Goal: Information Seeking & Learning: Find specific fact

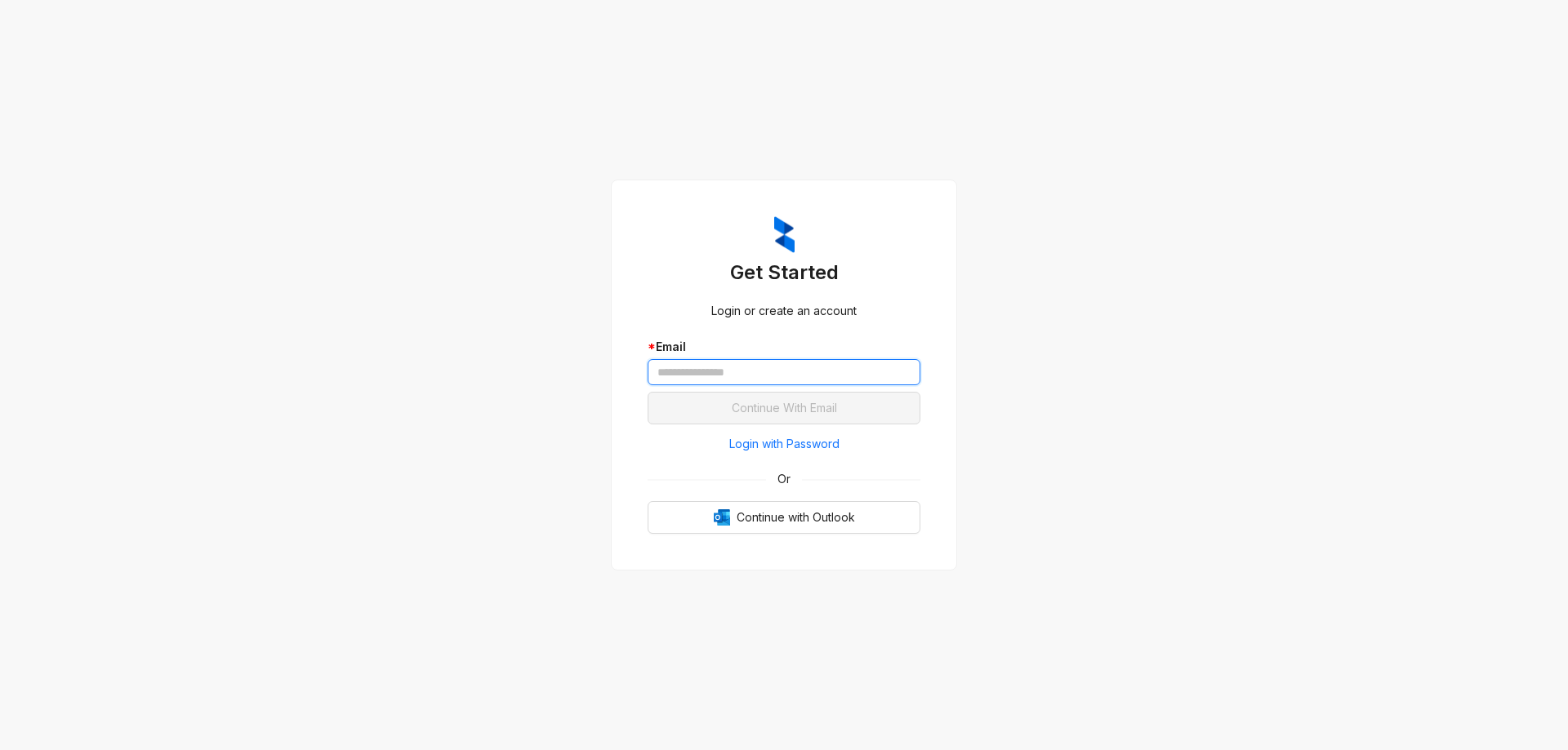
click at [714, 370] on input "text" at bounding box center [784, 372] width 273 height 27
paste input "**********"
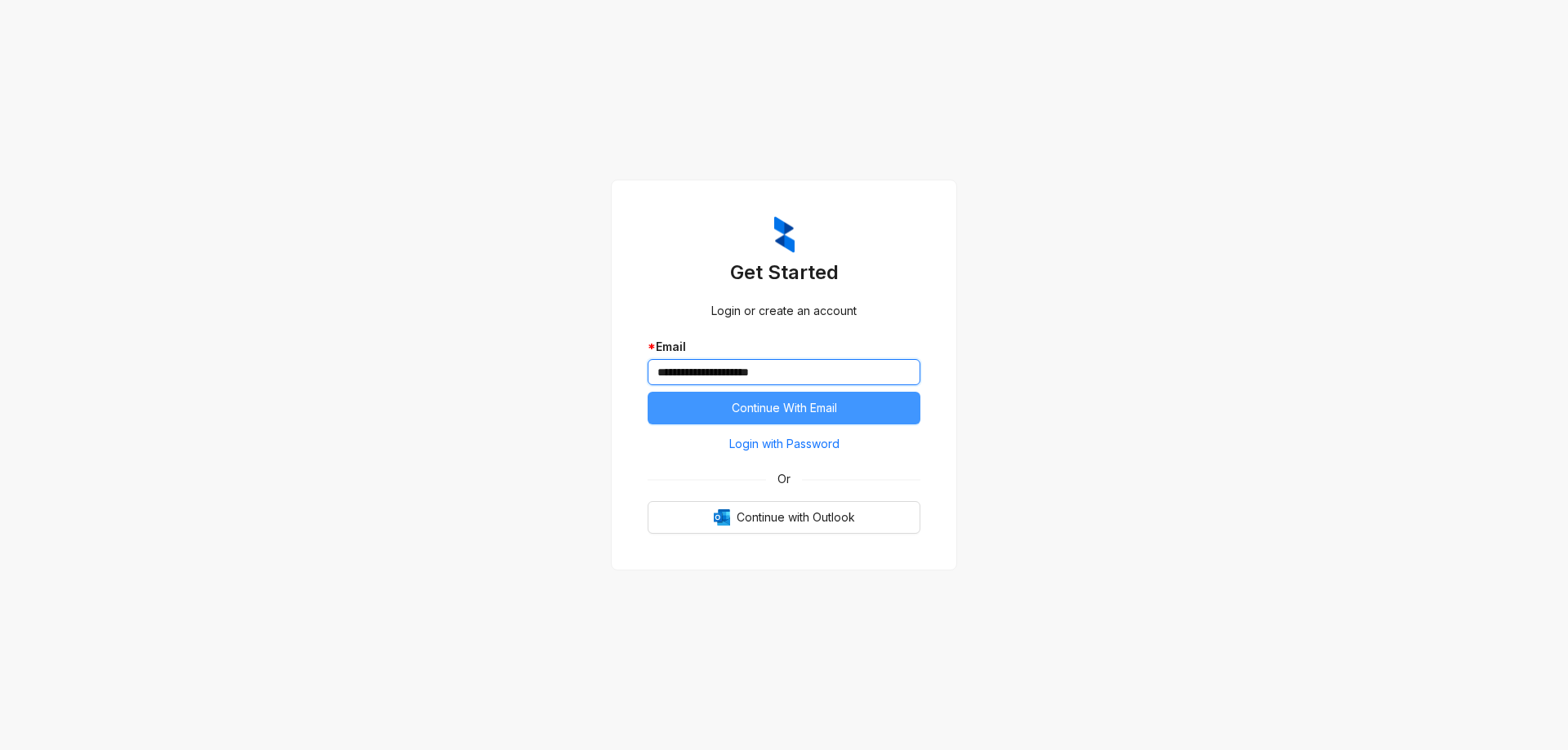
type input "**********"
click at [833, 417] on span "Continue With Email" at bounding box center [784, 408] width 105 height 18
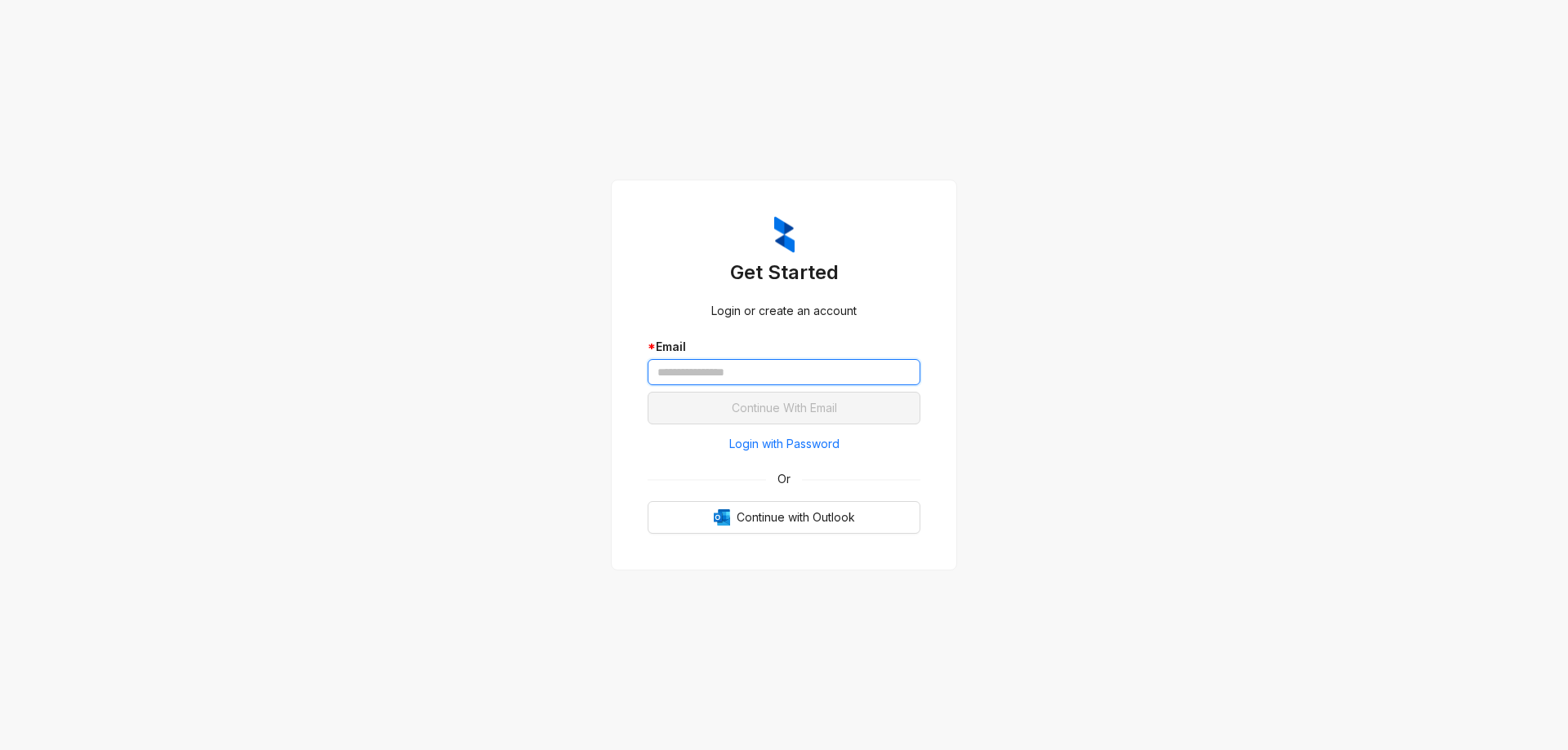
click at [731, 363] on input "text" at bounding box center [784, 372] width 273 height 27
paste input "**********"
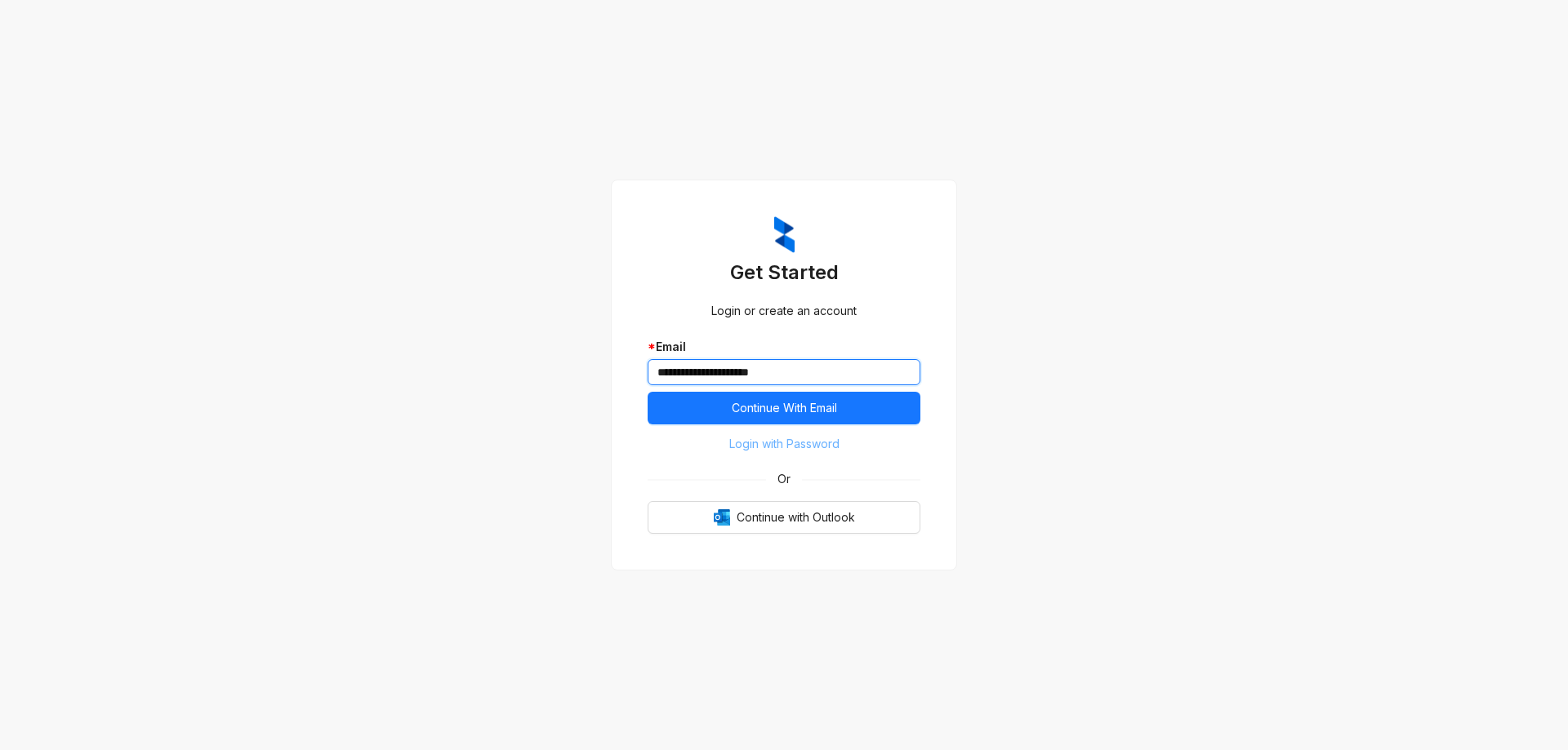
type input "**********"
click at [796, 442] on span "Login with Password" at bounding box center [784, 444] width 110 height 18
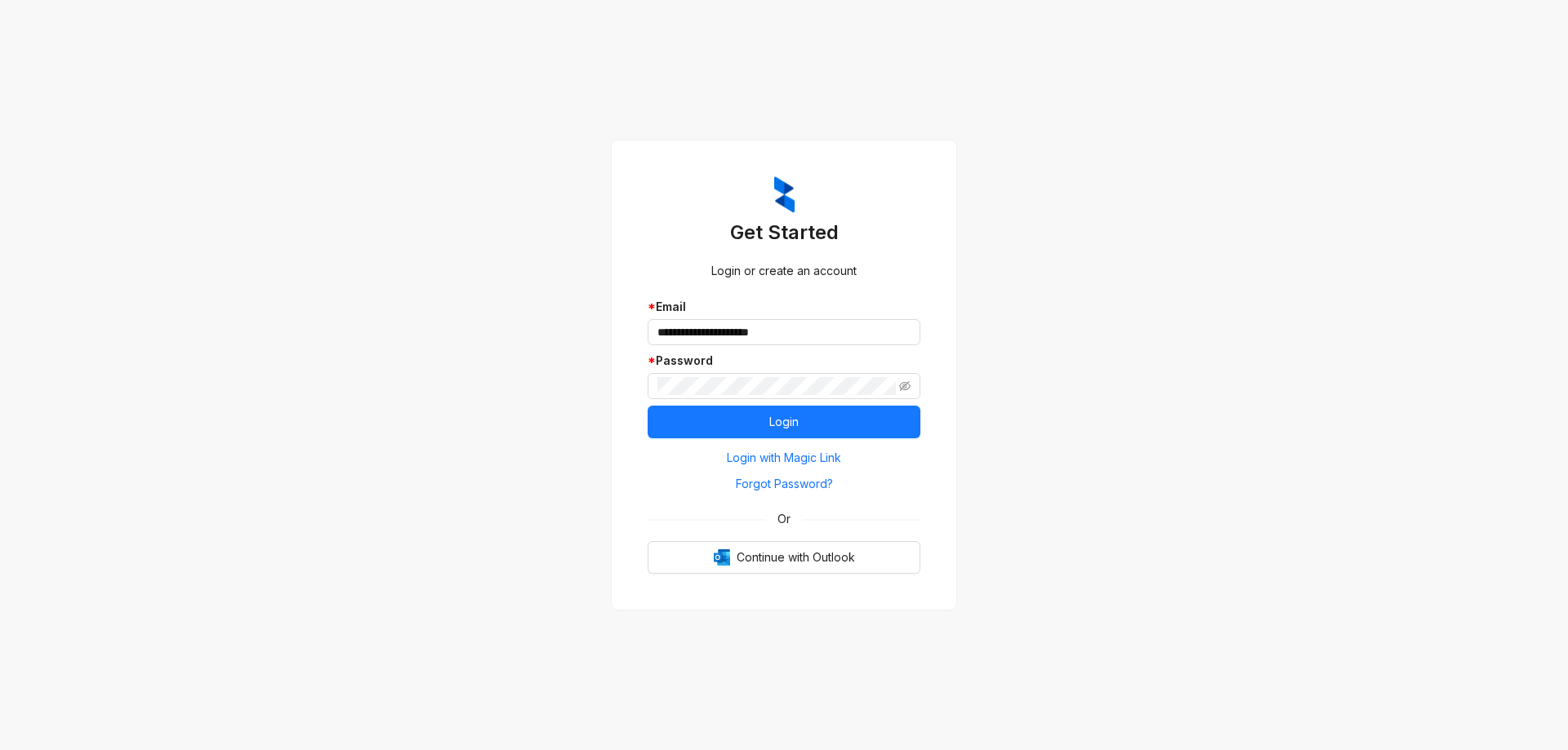
drag, startPoint x: 1293, startPoint y: 273, endPoint x: 1282, endPoint y: 279, distance: 12.5
click at [1293, 273] on div "**********" at bounding box center [784, 375] width 1568 height 750
click at [756, 425] on button "Login" at bounding box center [784, 422] width 273 height 32
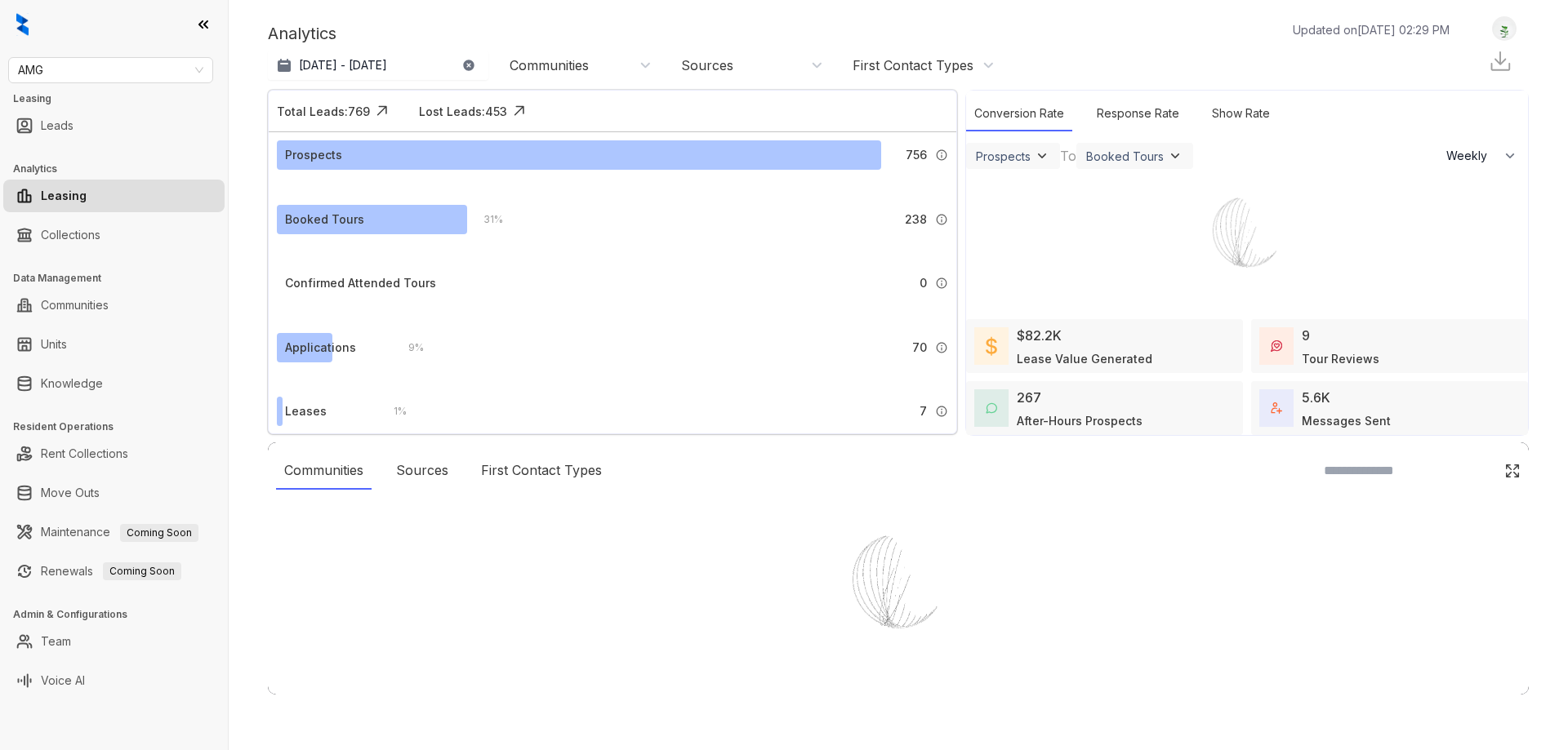
select select "******"
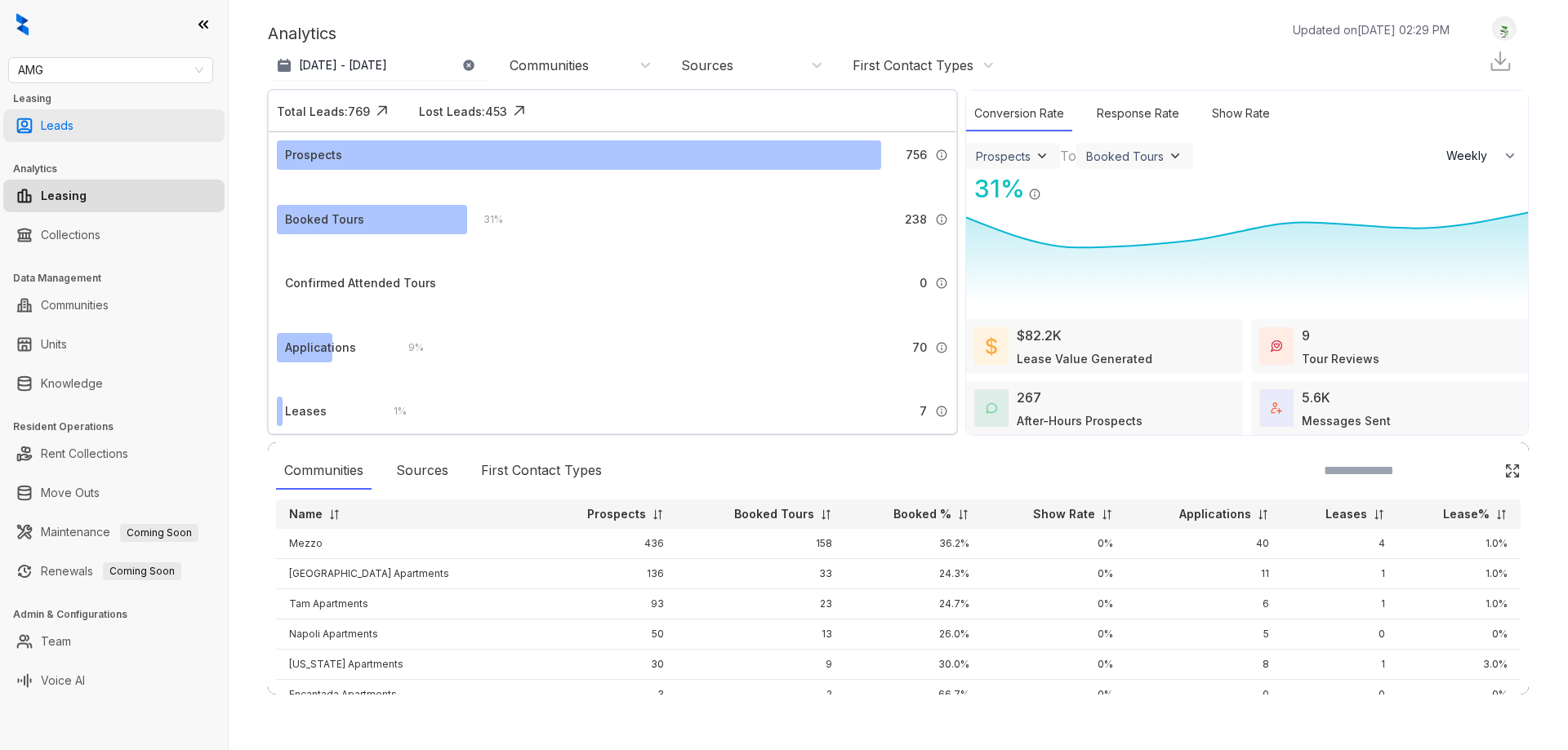
click at [48, 130] on link "Leads" at bounding box center [57, 126] width 33 height 32
click at [74, 304] on link "Communities" at bounding box center [74, 305] width 68 height 32
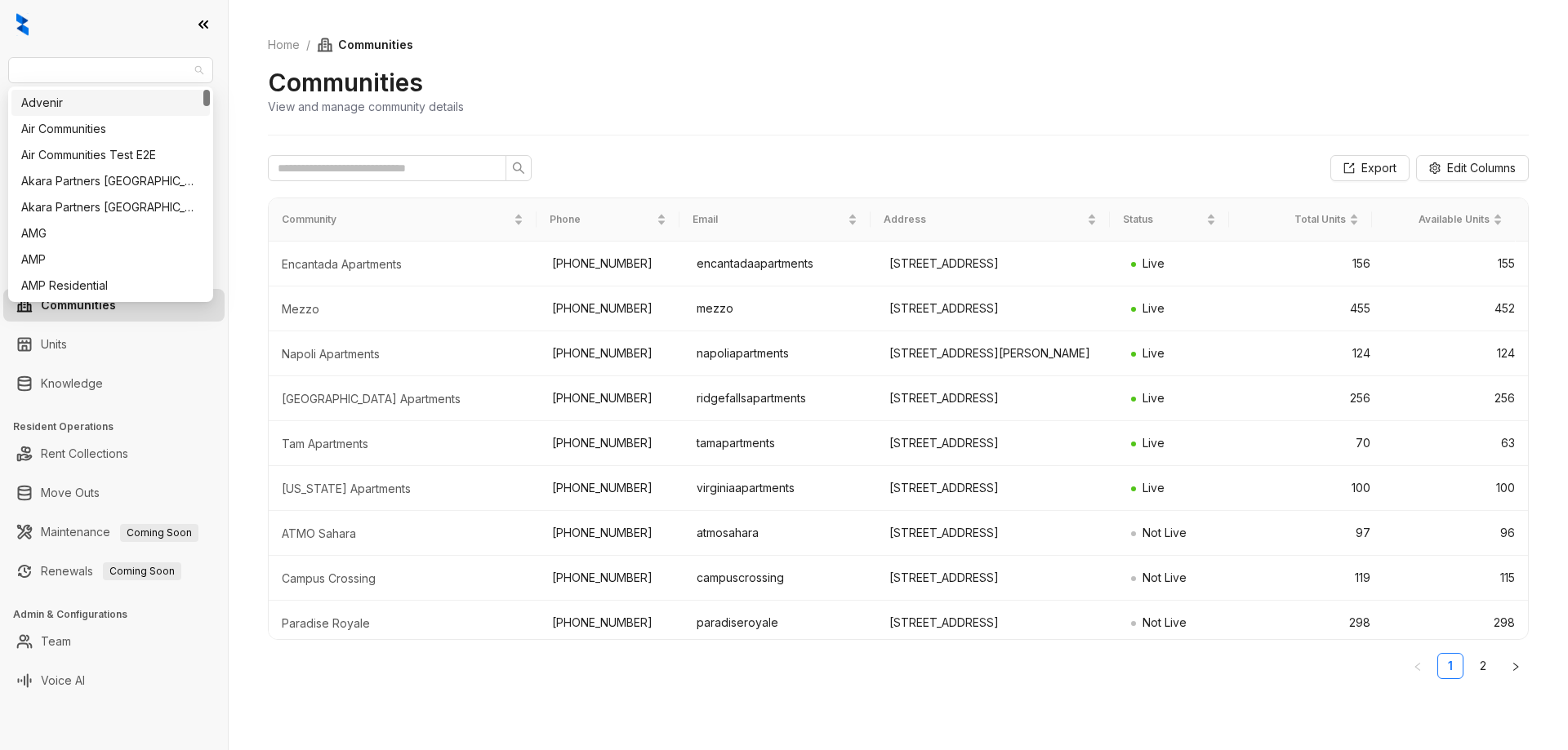
drag, startPoint x: 64, startPoint y: 70, endPoint x: 0, endPoint y: 74, distance: 64.1
click at [0, 74] on div "AMG Leasing Leads Analytics Leasing Collections Data Management Communities Uni…" at bounding box center [114, 375] width 228 height 750
click at [52, 74] on span "AMG" at bounding box center [110, 70] width 186 height 25
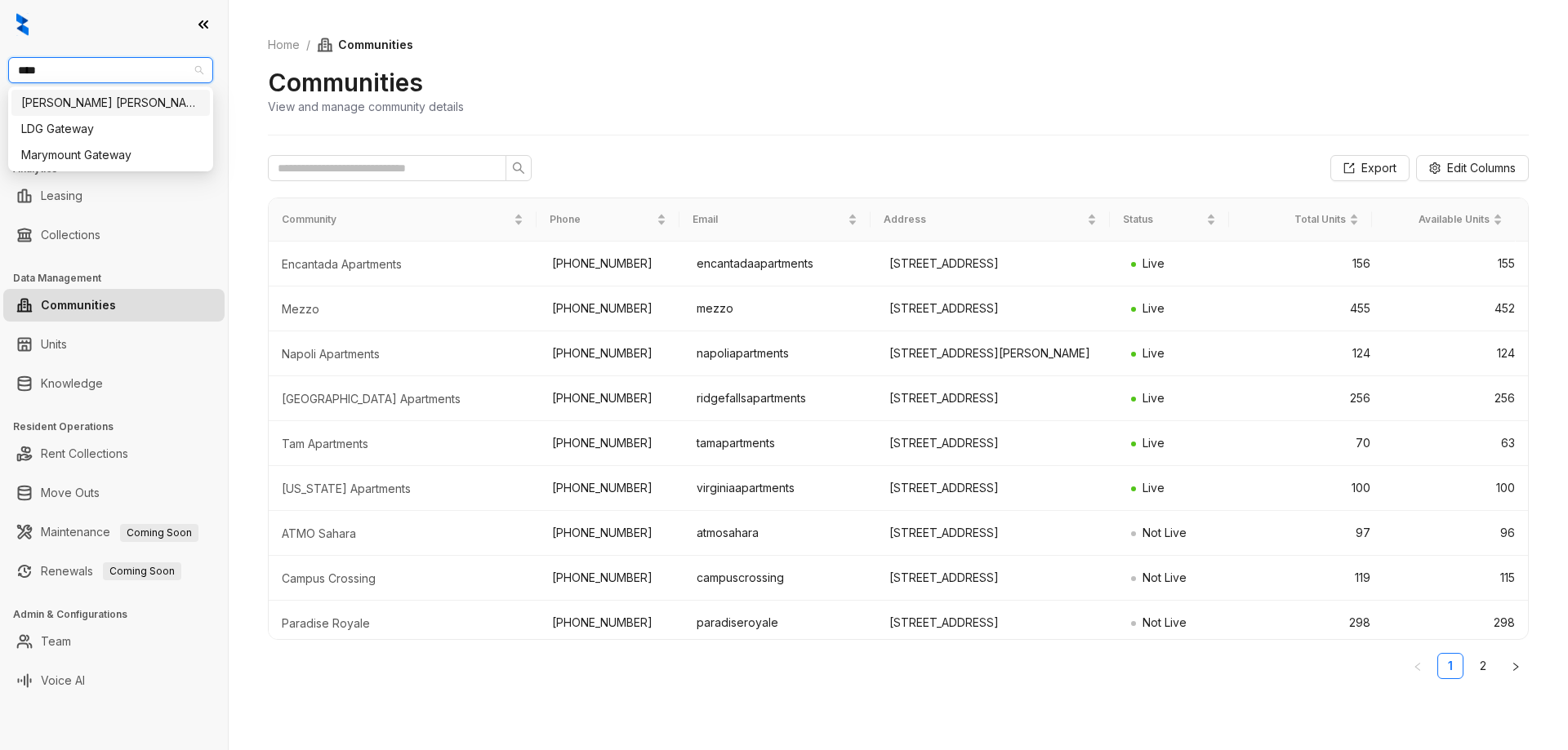
type input "****"
click at [63, 89] on div "Gates Hudson:::686bd8ca29391f2780a6bbd6 LDG Gateway:::66e05cb95f6c98991f9cf4b4 …" at bounding box center [111, 128] width 205 height 85
click at [62, 95] on div "Gates Hudson" at bounding box center [110, 103] width 179 height 18
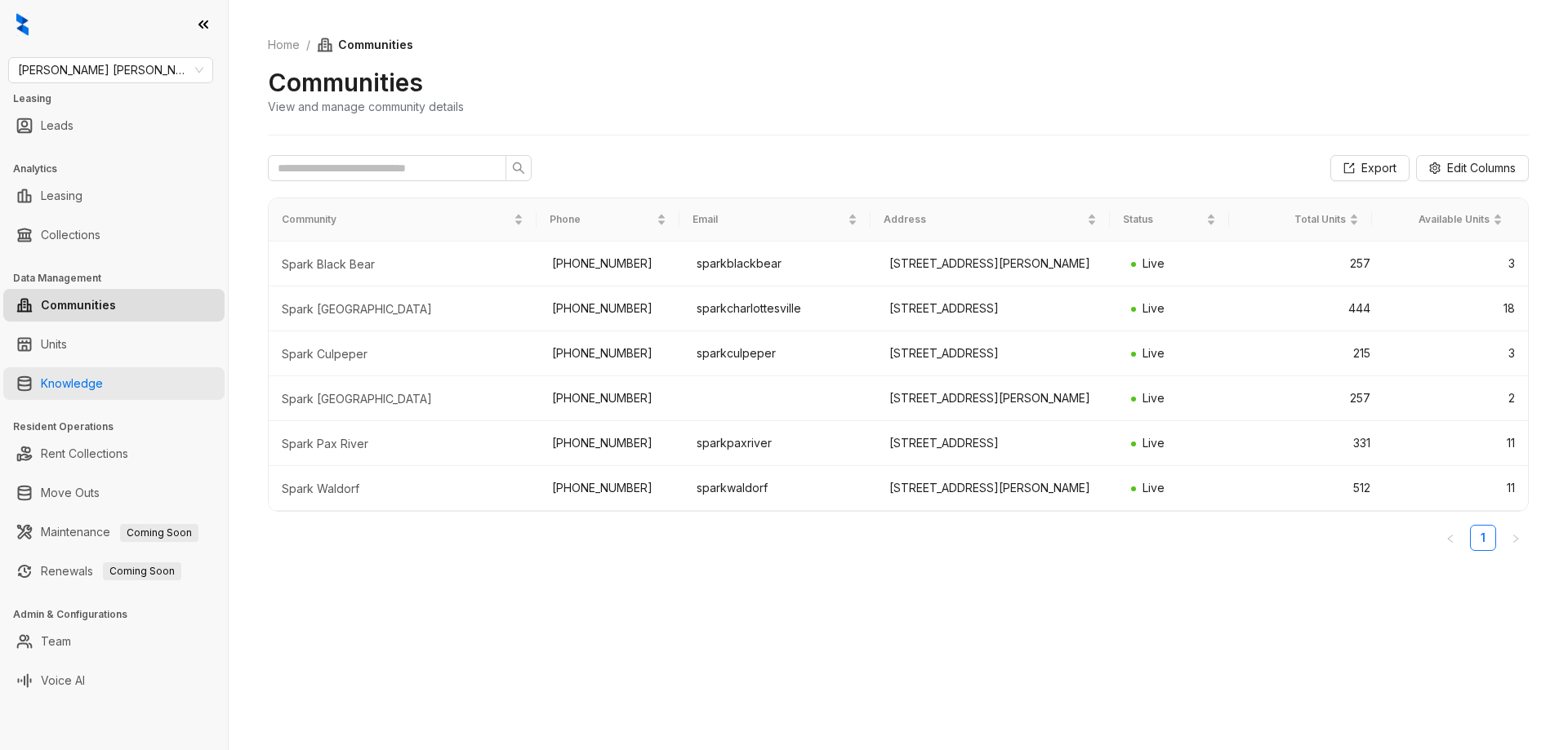
click at [103, 382] on link "Knowledge" at bounding box center [72, 384] width 62 height 32
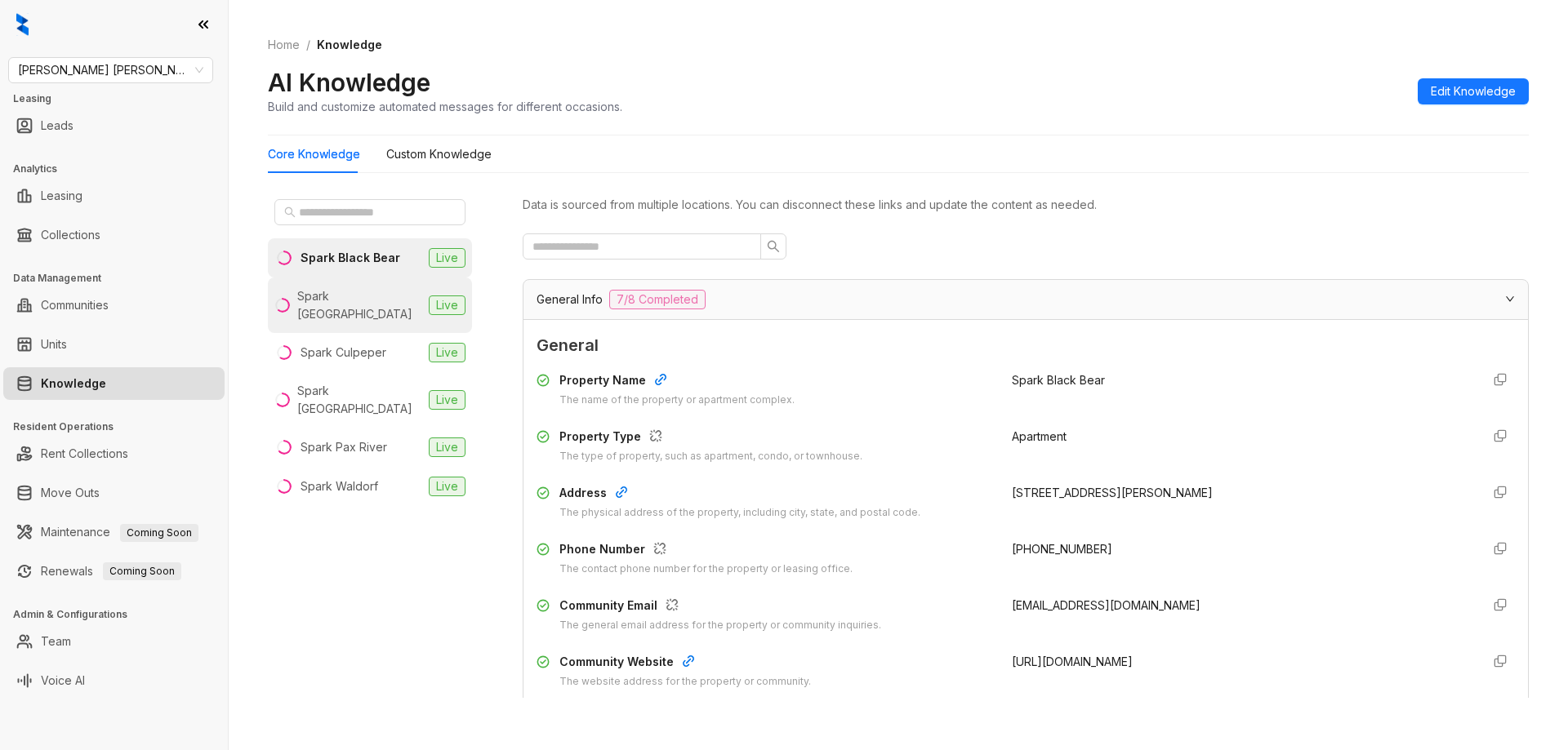
click at [385, 299] on div "Spark Charlottesville" at bounding box center [360, 305] width 125 height 36
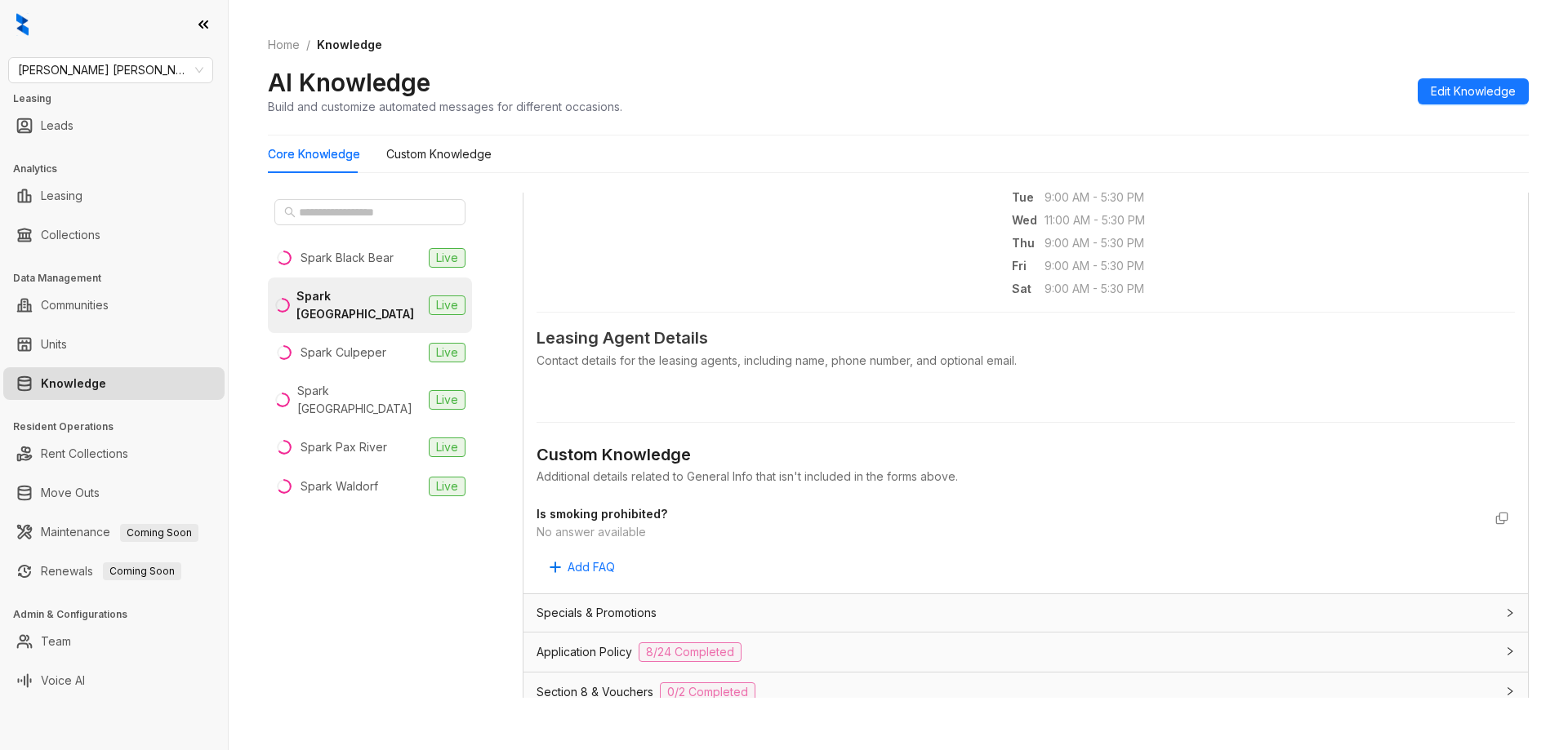
scroll to position [553, 0]
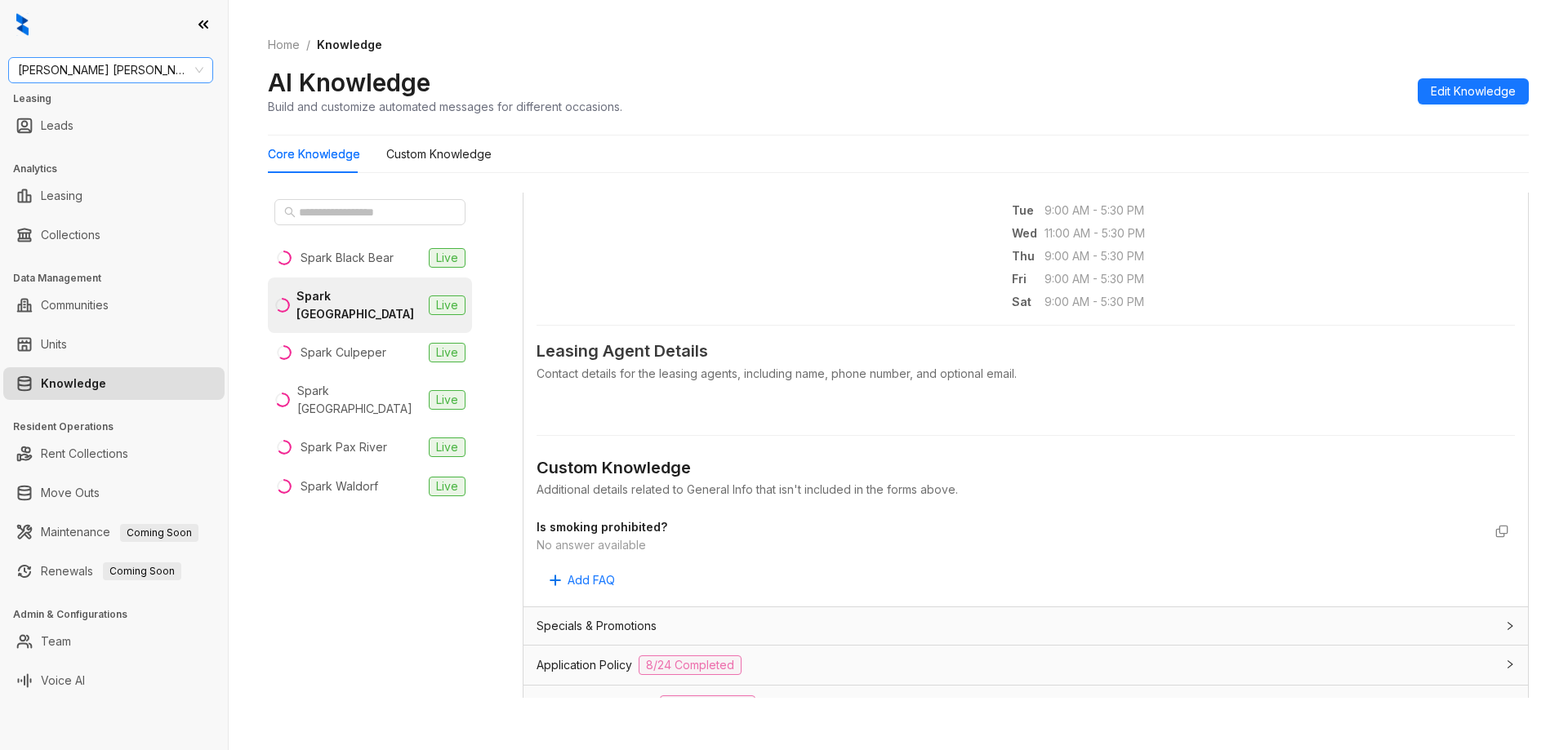
click at [117, 71] on span "Gates Hudson" at bounding box center [110, 70] width 186 height 25
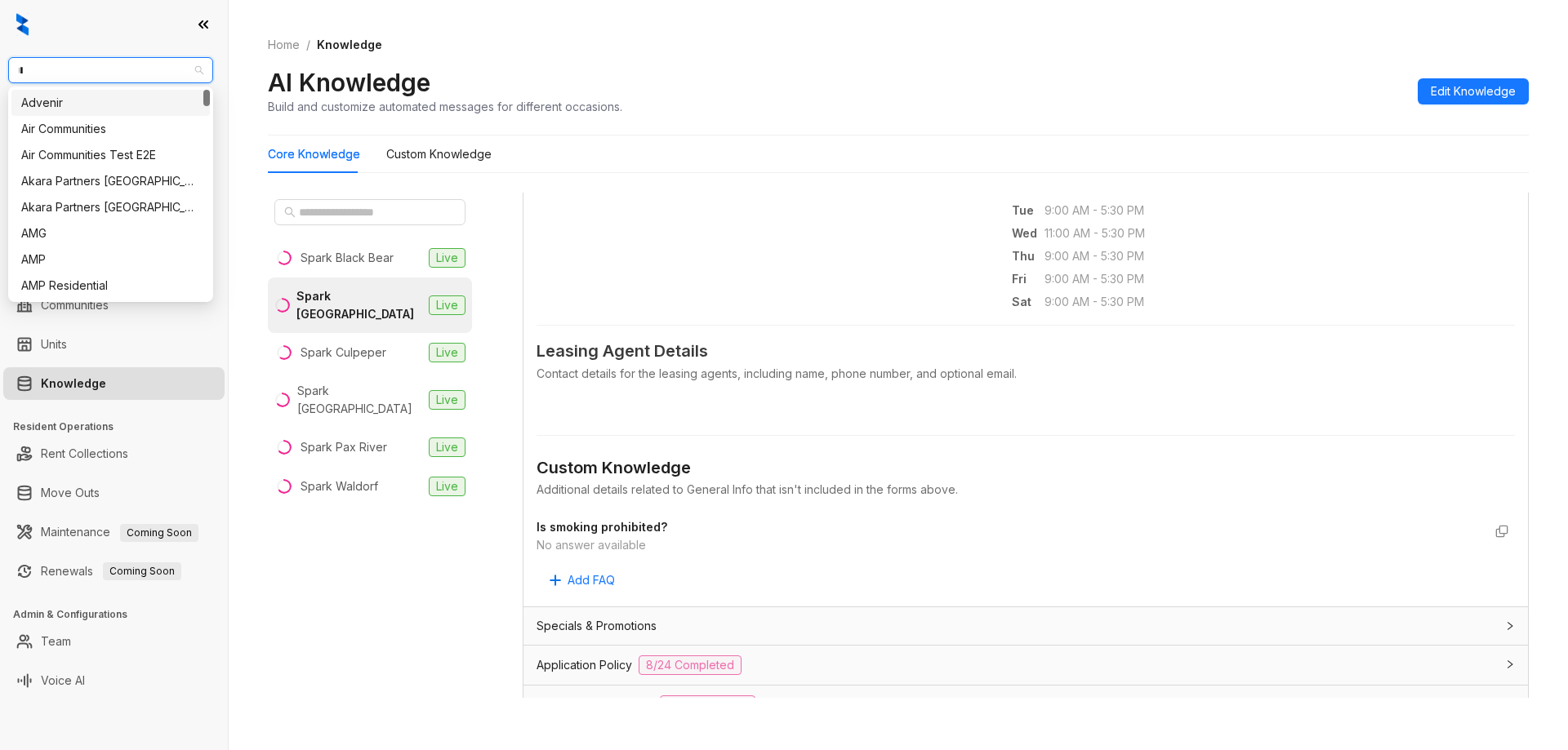
type input "**"
click at [139, 127] on div "RR Living" at bounding box center [110, 128] width 179 height 18
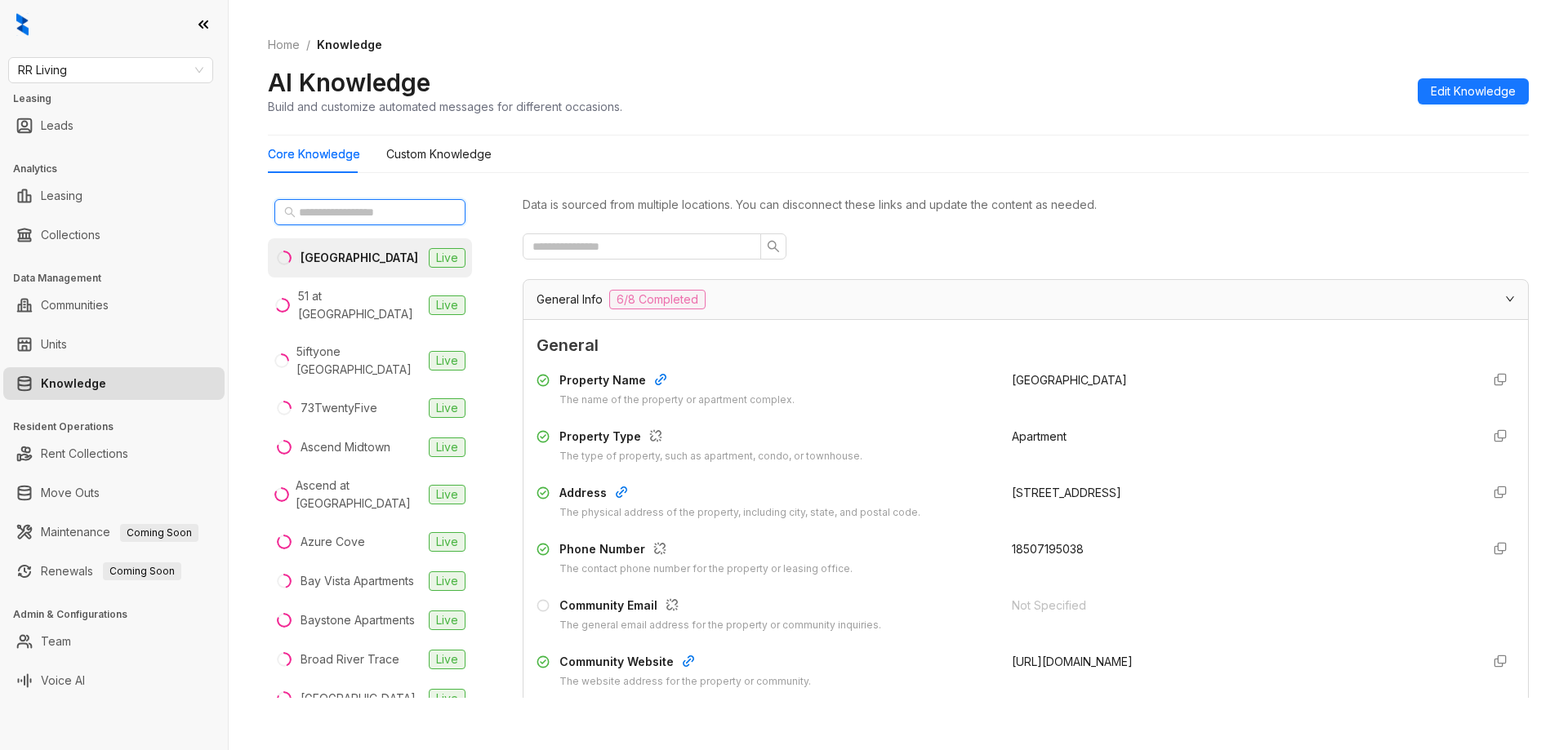
click at [356, 218] on input "text" at bounding box center [370, 212] width 144 height 18
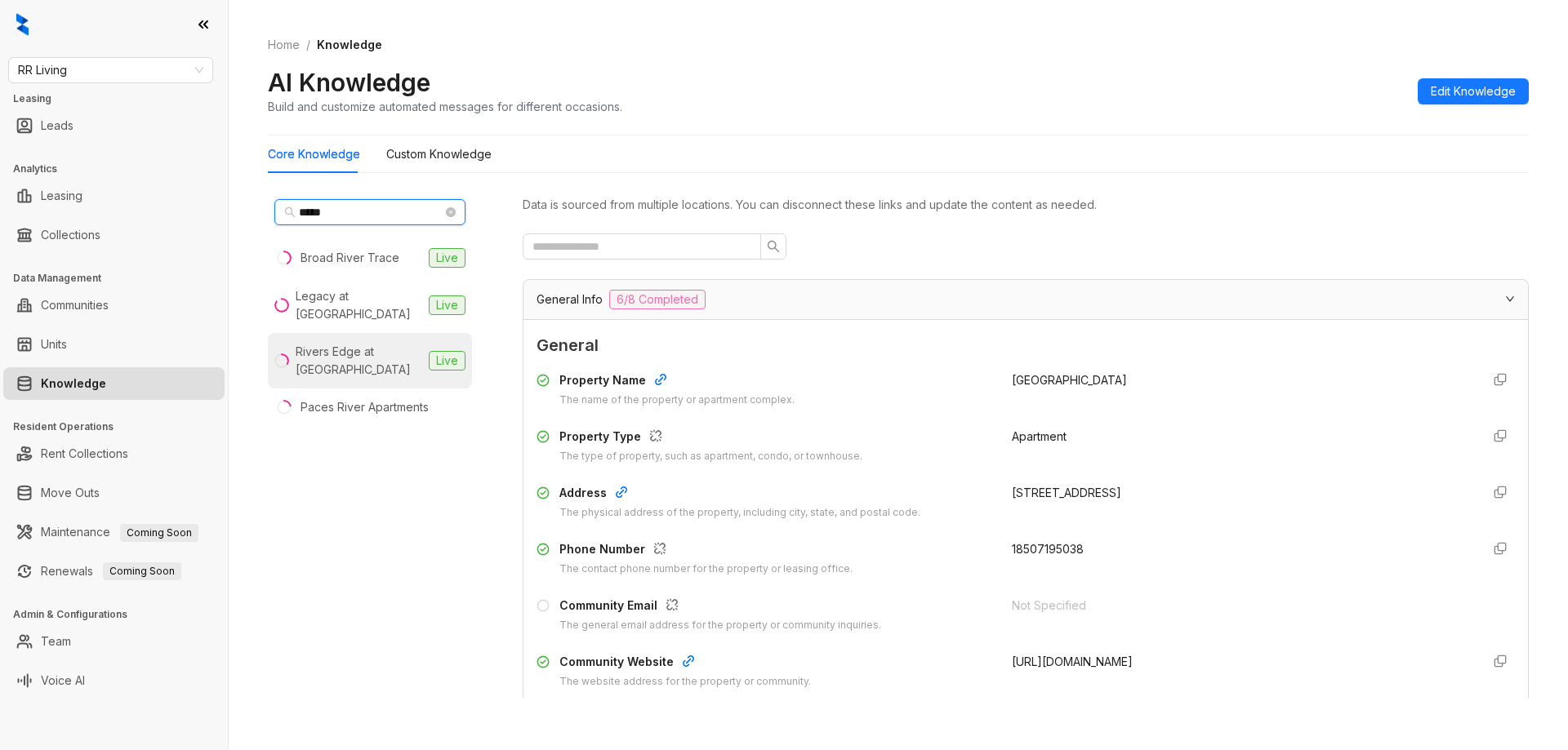
type input "*****"
click at [350, 359] on div "Rivers Edge at [GEOGRAPHIC_DATA]" at bounding box center [359, 361] width 127 height 36
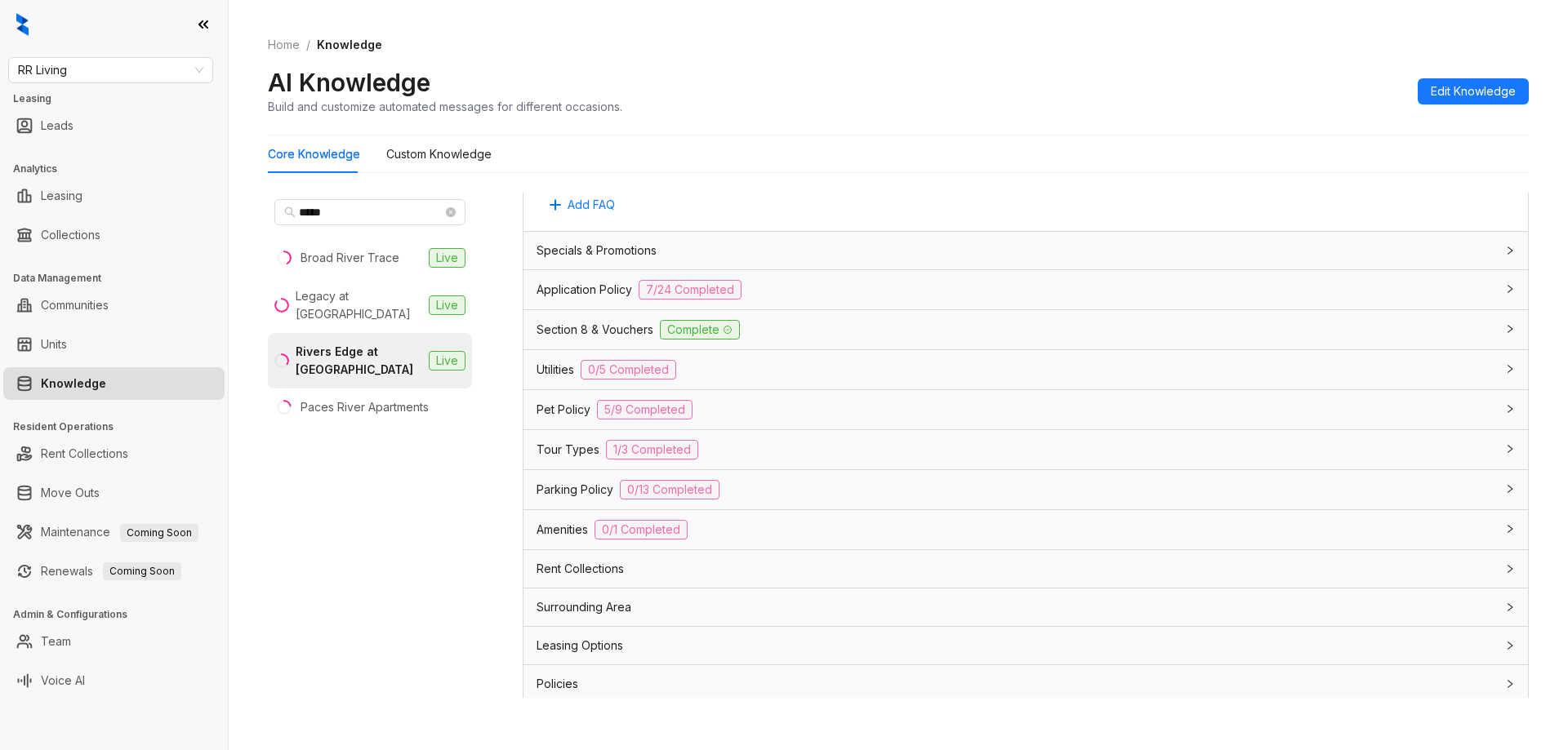
scroll to position [1007, 0]
click at [660, 526] on span "0/1 Completed" at bounding box center [641, 524] width 93 height 20
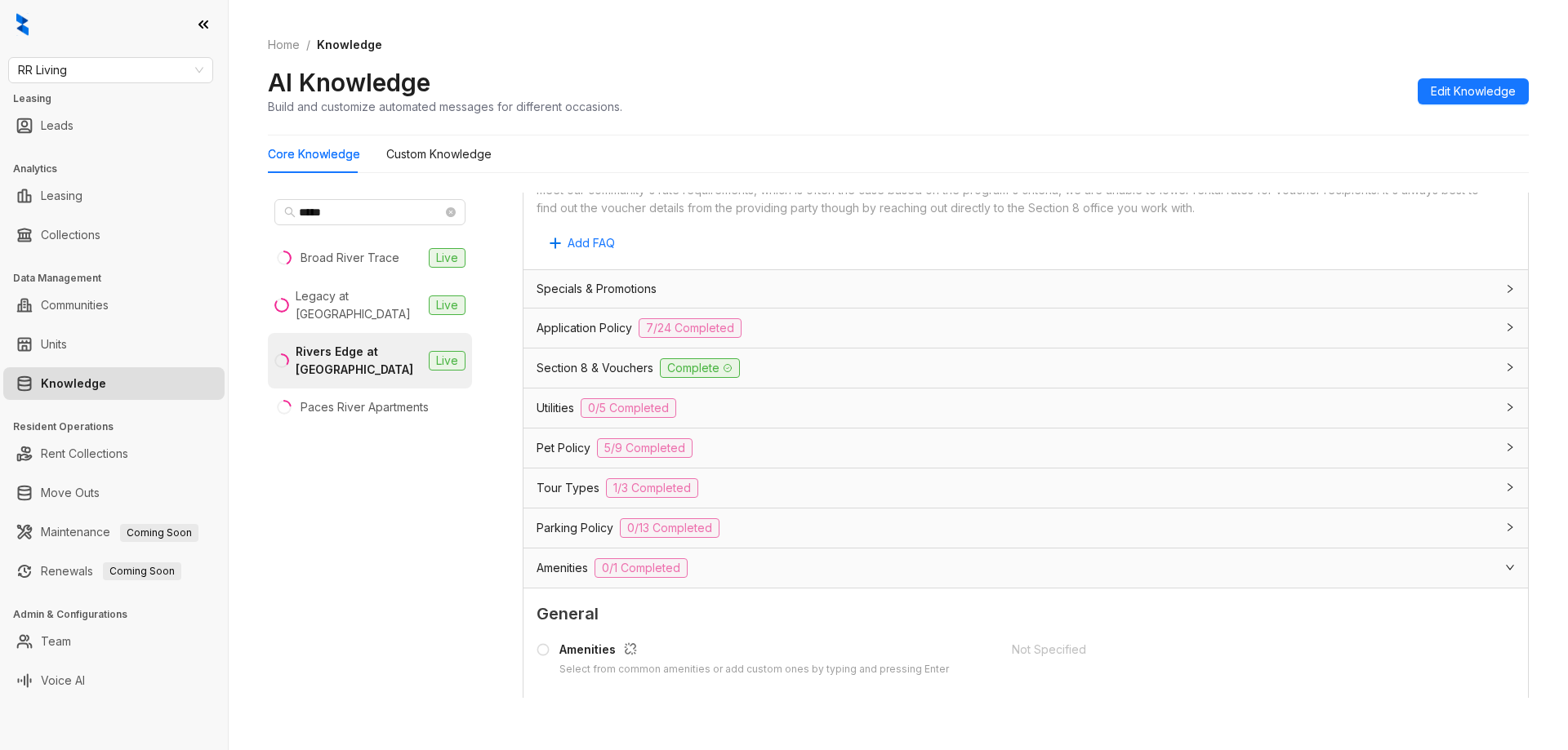
scroll to position [898, 0]
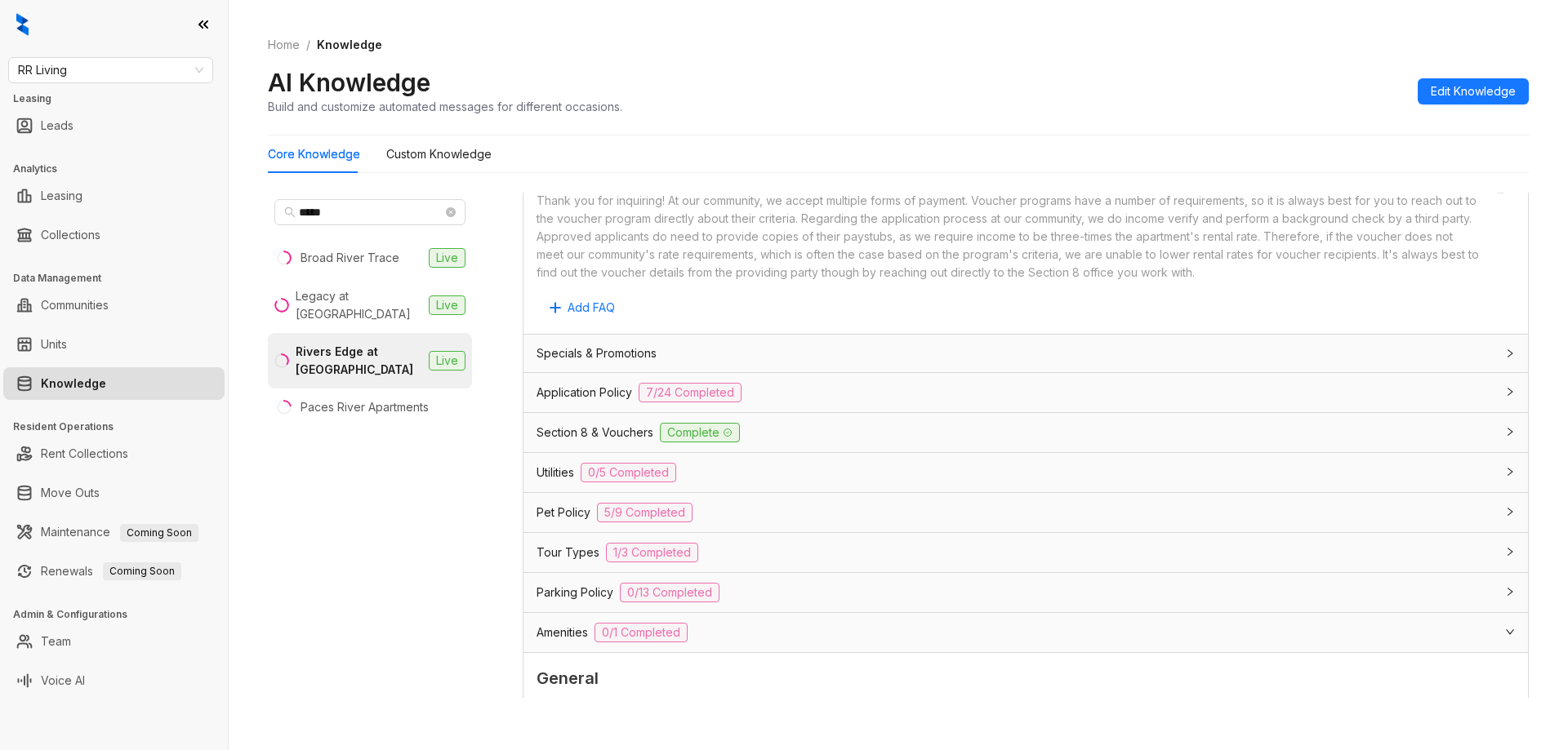
click at [621, 469] on span "0/5 Completed" at bounding box center [629, 472] width 96 height 20
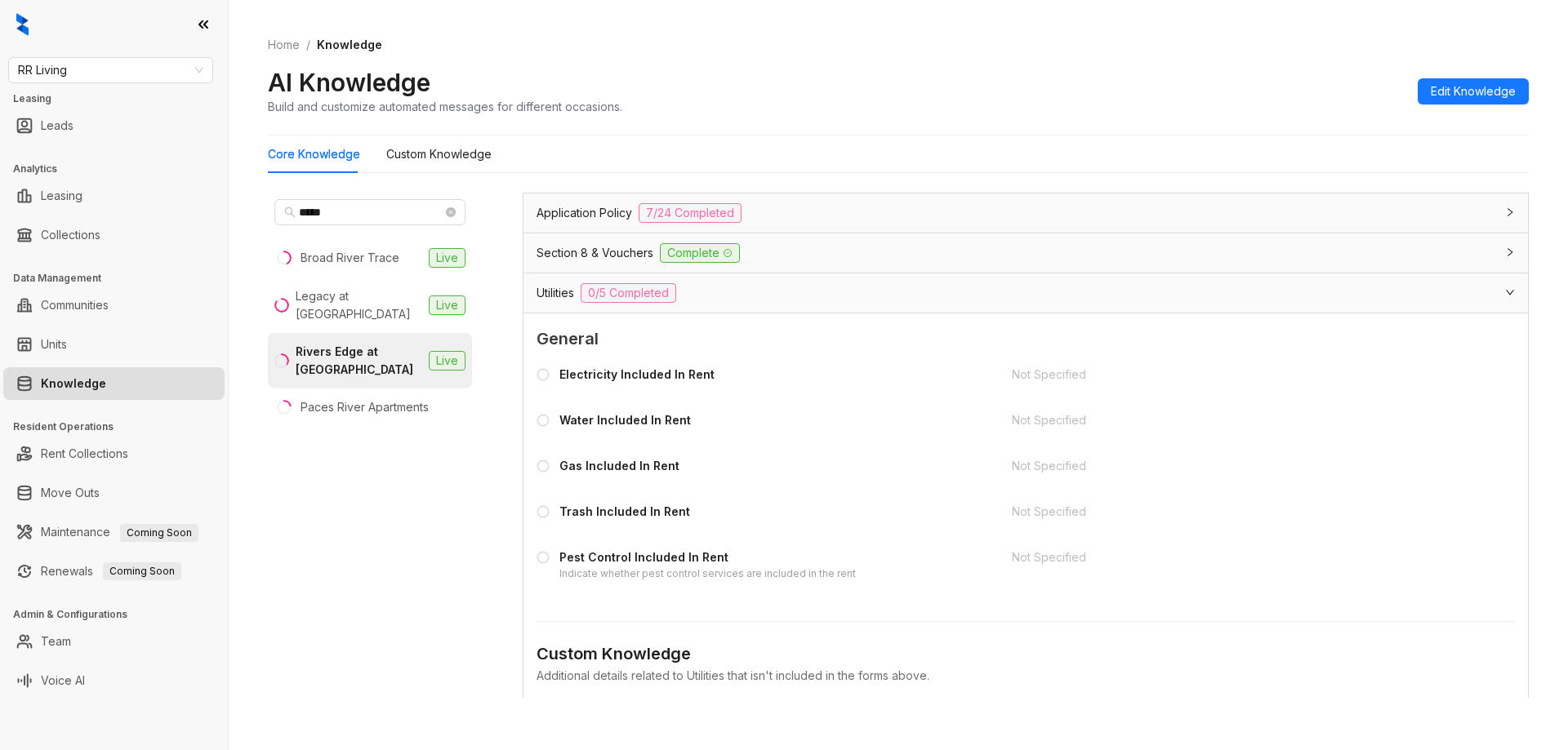
scroll to position [1115, 0]
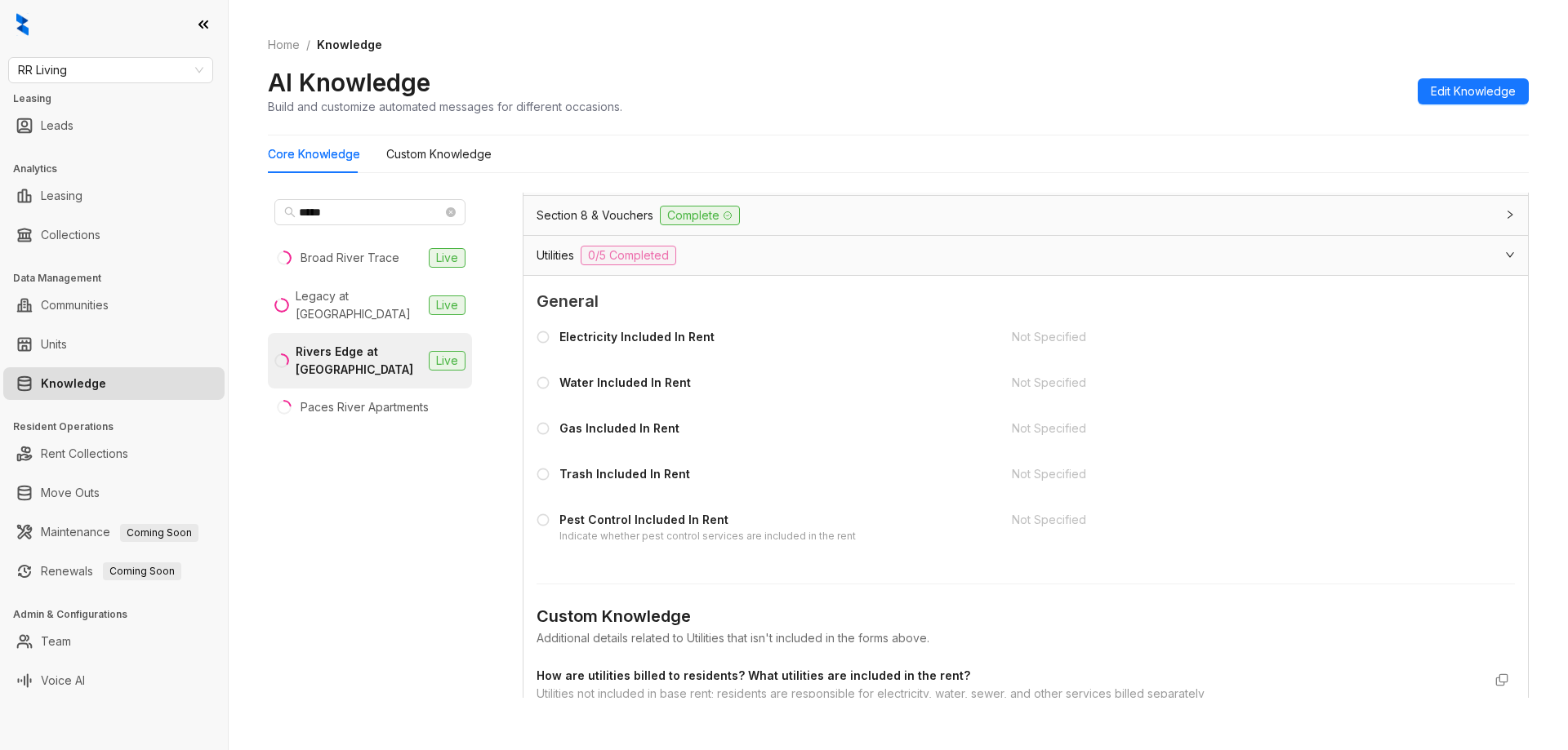
click at [670, 635] on div "Additional details related to Utilities that isn't included in the forms above." at bounding box center [1026, 638] width 979 height 18
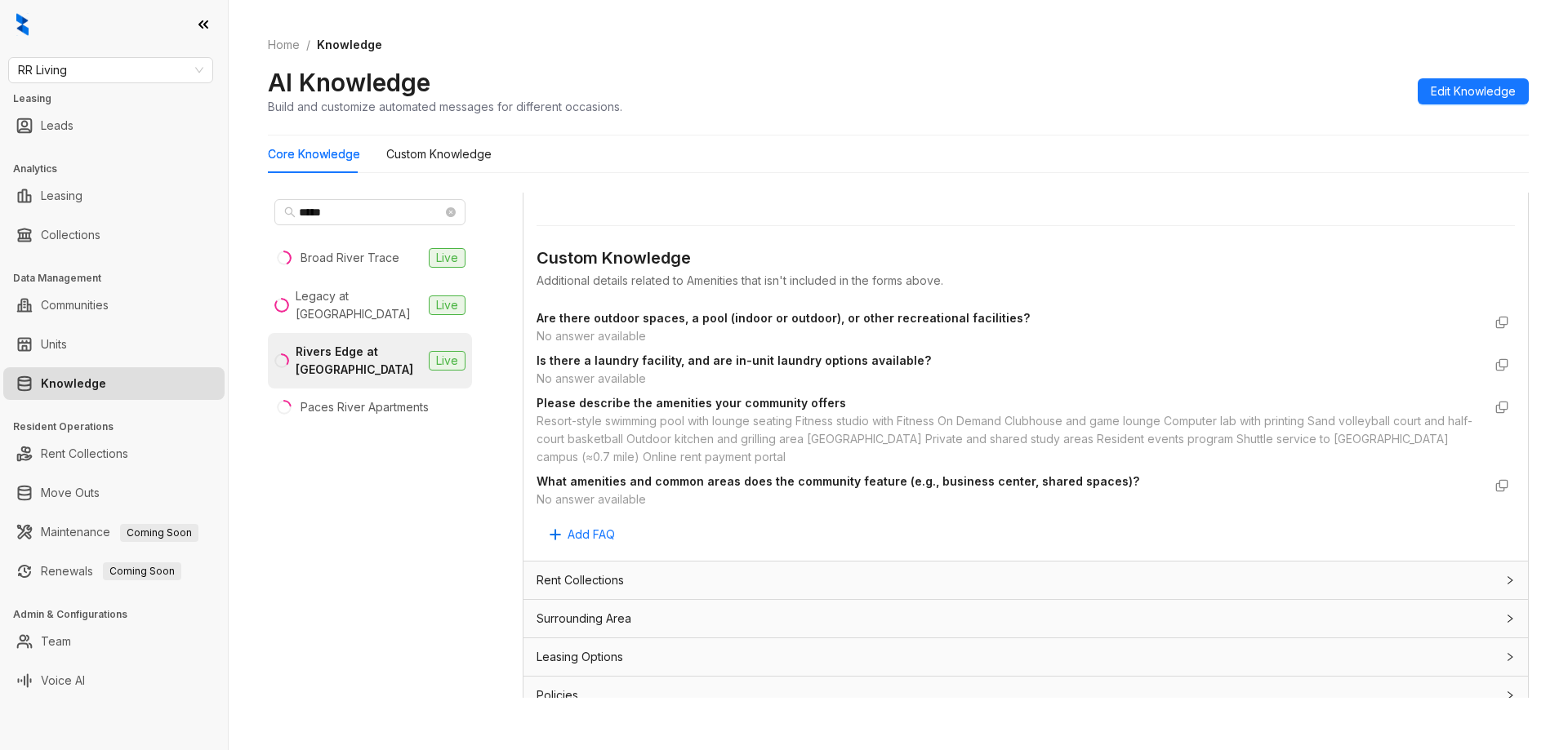
scroll to position [2035, 0]
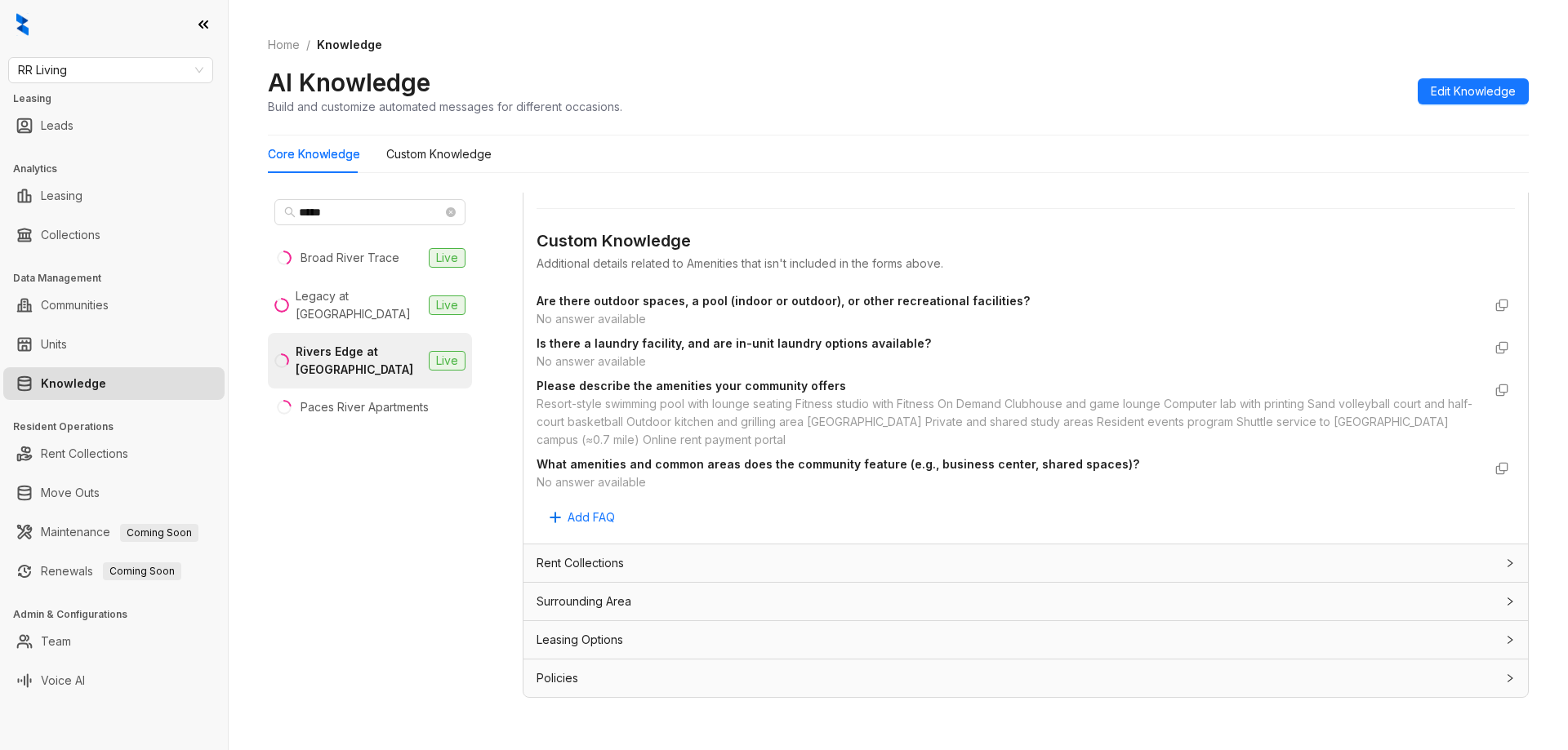
click at [563, 678] on span "Policies" at bounding box center [557, 678] width 42 height 18
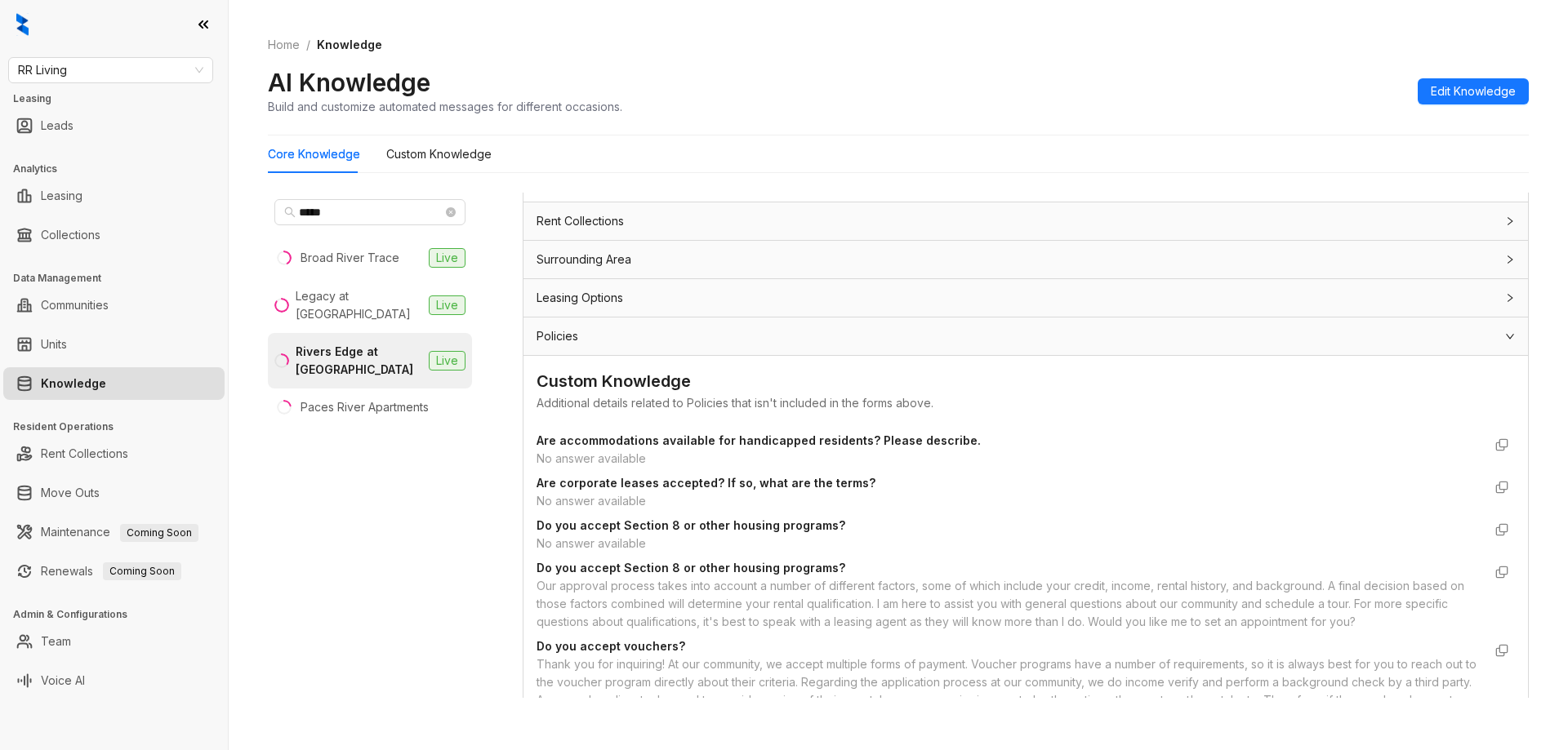
scroll to position [2471, 0]
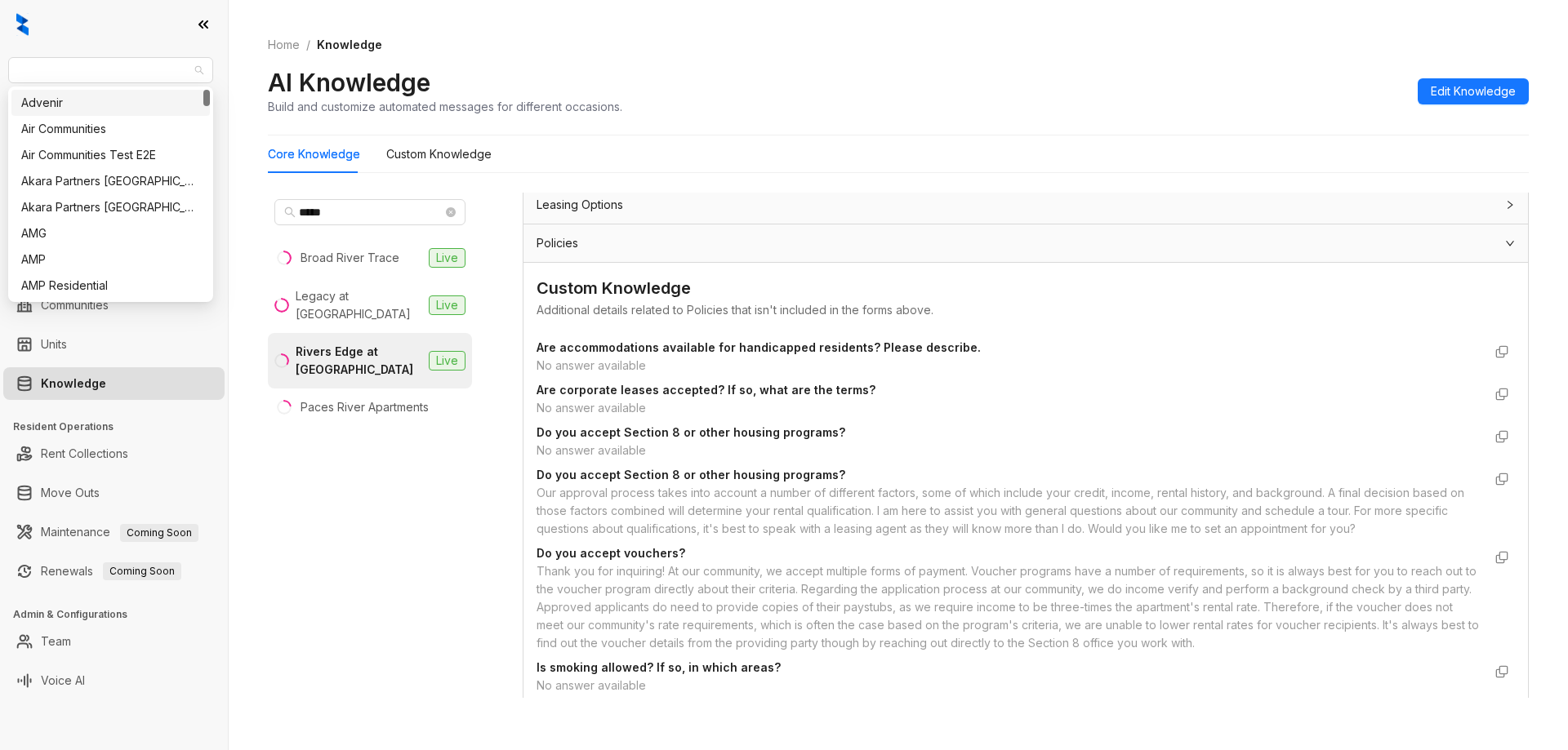
drag, startPoint x: 80, startPoint y: 72, endPoint x: 0, endPoint y: 73, distance: 80.0
click at [0, 73] on div "RR Living Leasing Leads Analytics Leasing Collections Data Management Communiti…" at bounding box center [114, 375] width 228 height 750
click at [130, 58] on span "RR Living" at bounding box center [110, 70] width 186 height 25
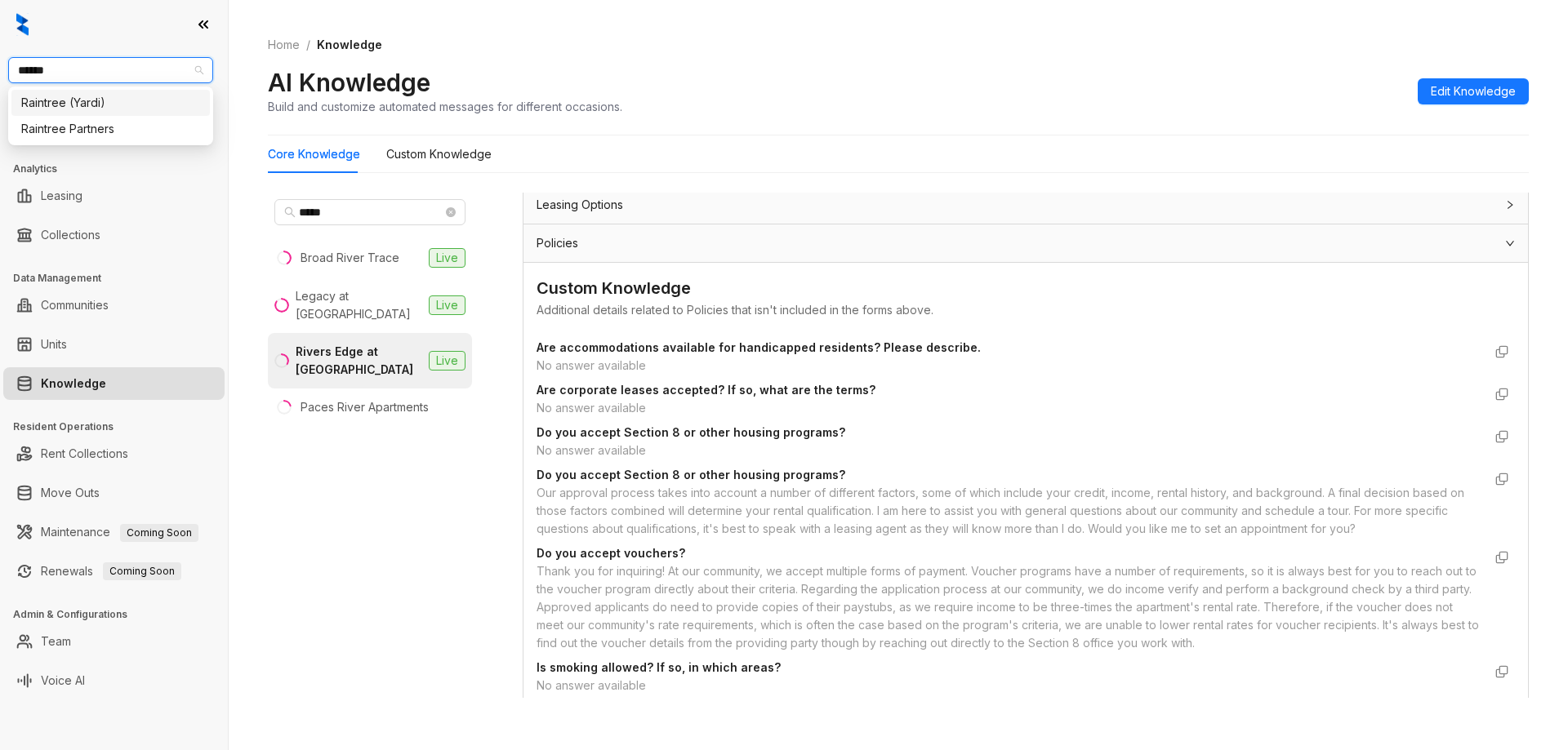
type input "*******"
click at [64, 127] on div "Raintree Partners" at bounding box center [110, 128] width 179 height 18
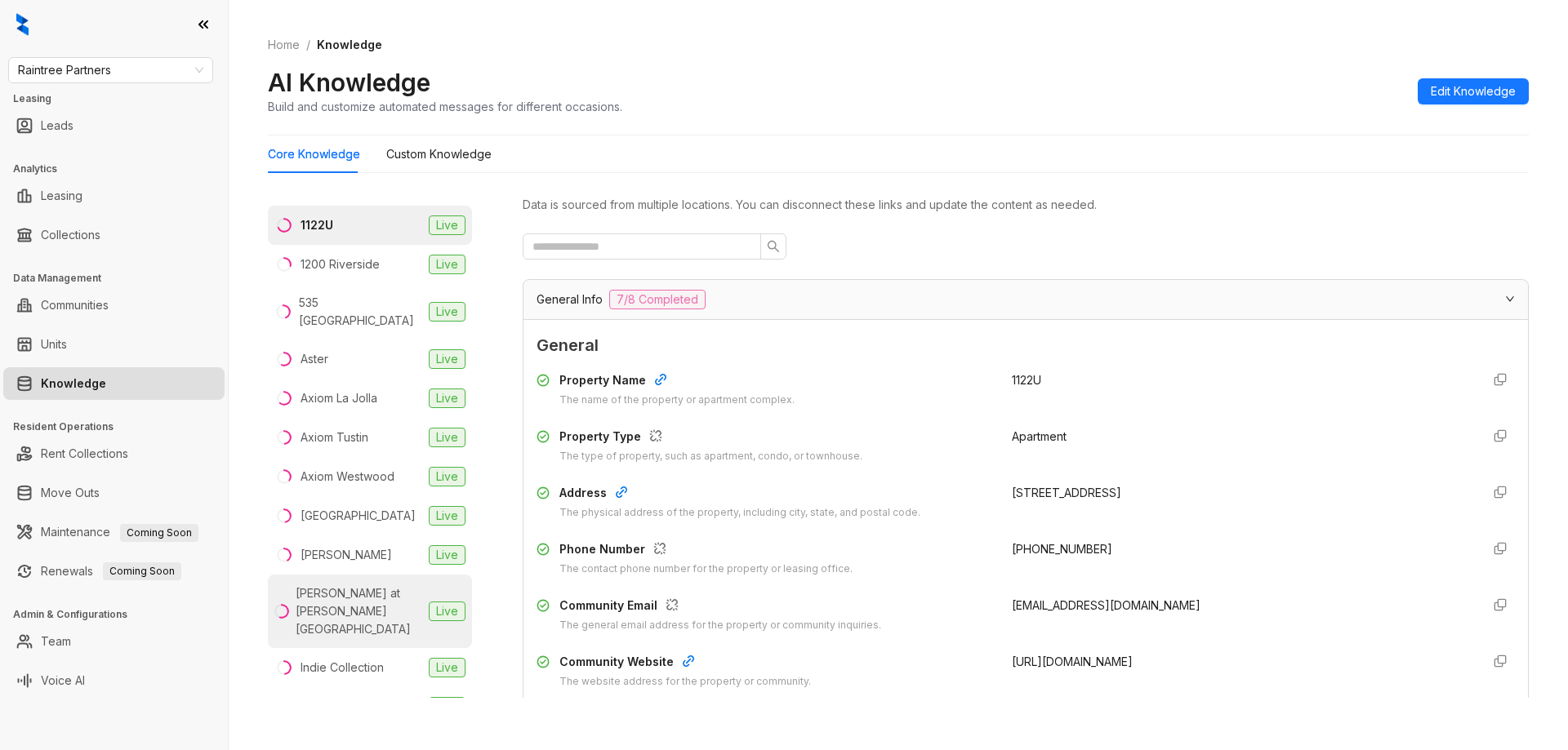
scroll to position [218, 0]
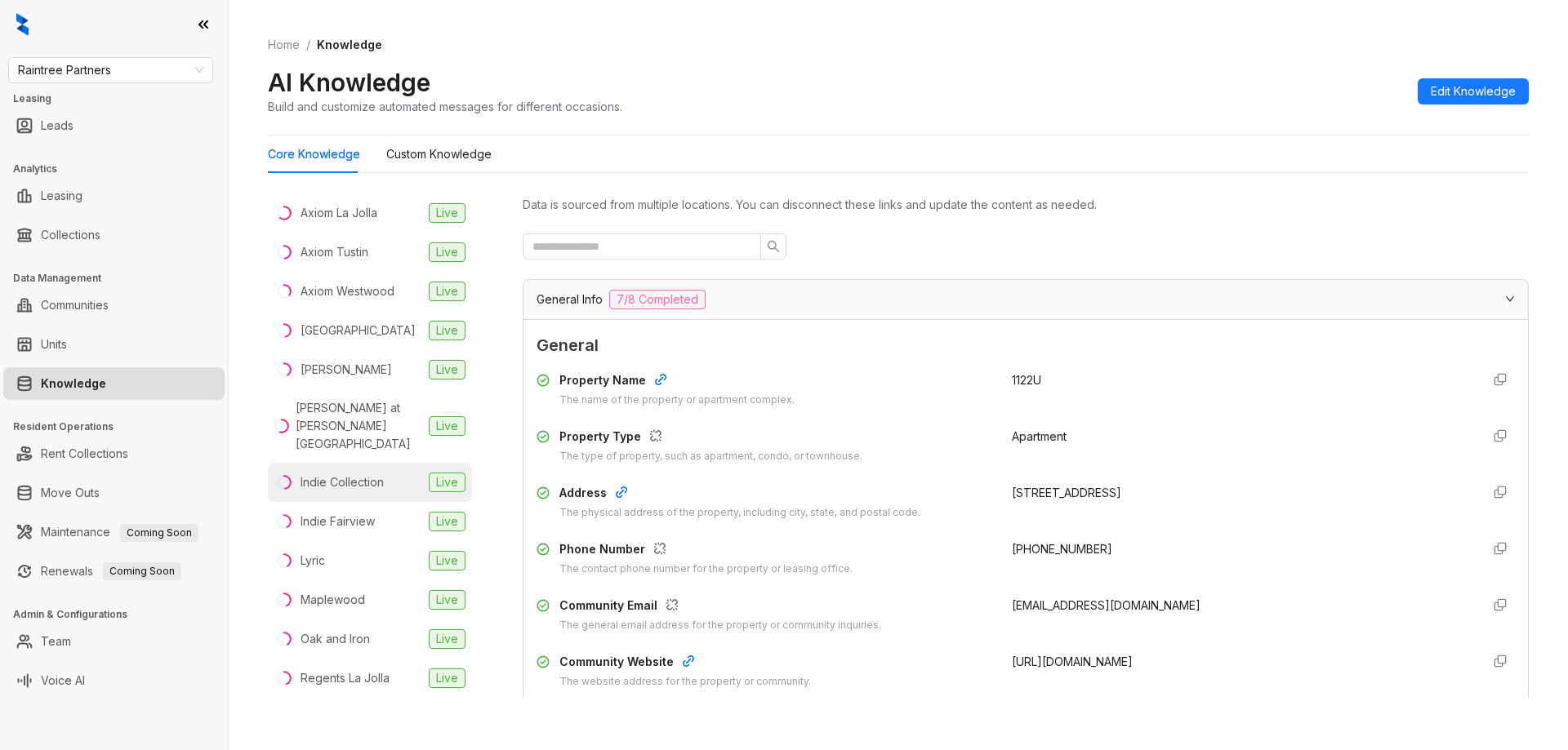
click at [317, 474] on div "Indie Collection" at bounding box center [341, 482] width 83 height 18
drag, startPoint x: 1194, startPoint y: 604, endPoint x: 997, endPoint y: 600, distance: 197.0
click at [997, 600] on div "Community Email The general email address for the property or community inquiri…" at bounding box center [1026, 615] width 979 height 37
copy span "[EMAIL_ADDRESS][DOMAIN_NAME]"
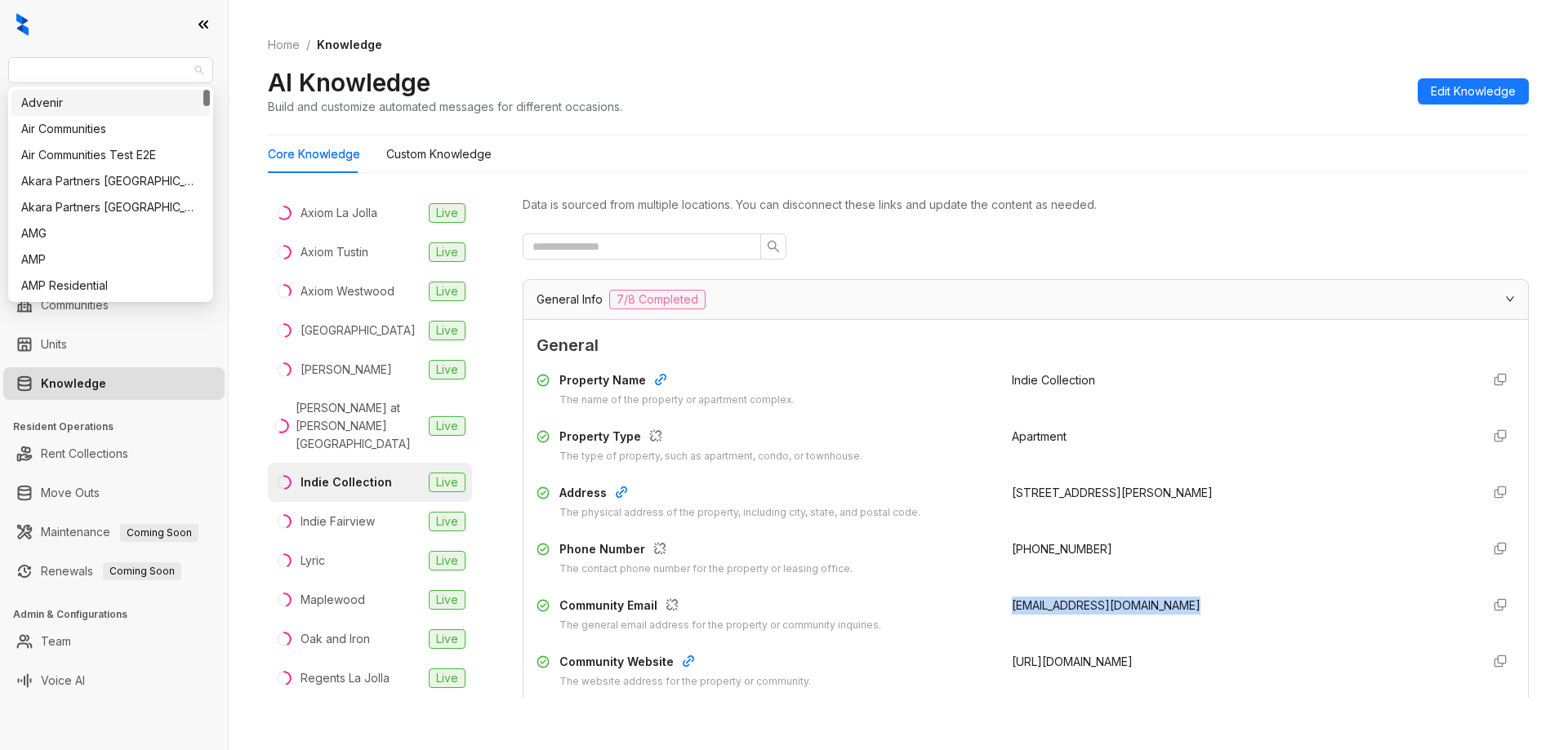
drag, startPoint x: 68, startPoint y: 71, endPoint x: 0, endPoint y: 75, distance: 68.1
click at [0, 75] on div "Raintree Partners Leasing Leads Analytics Leasing Collections Data Management C…" at bounding box center [114, 375] width 228 height 750
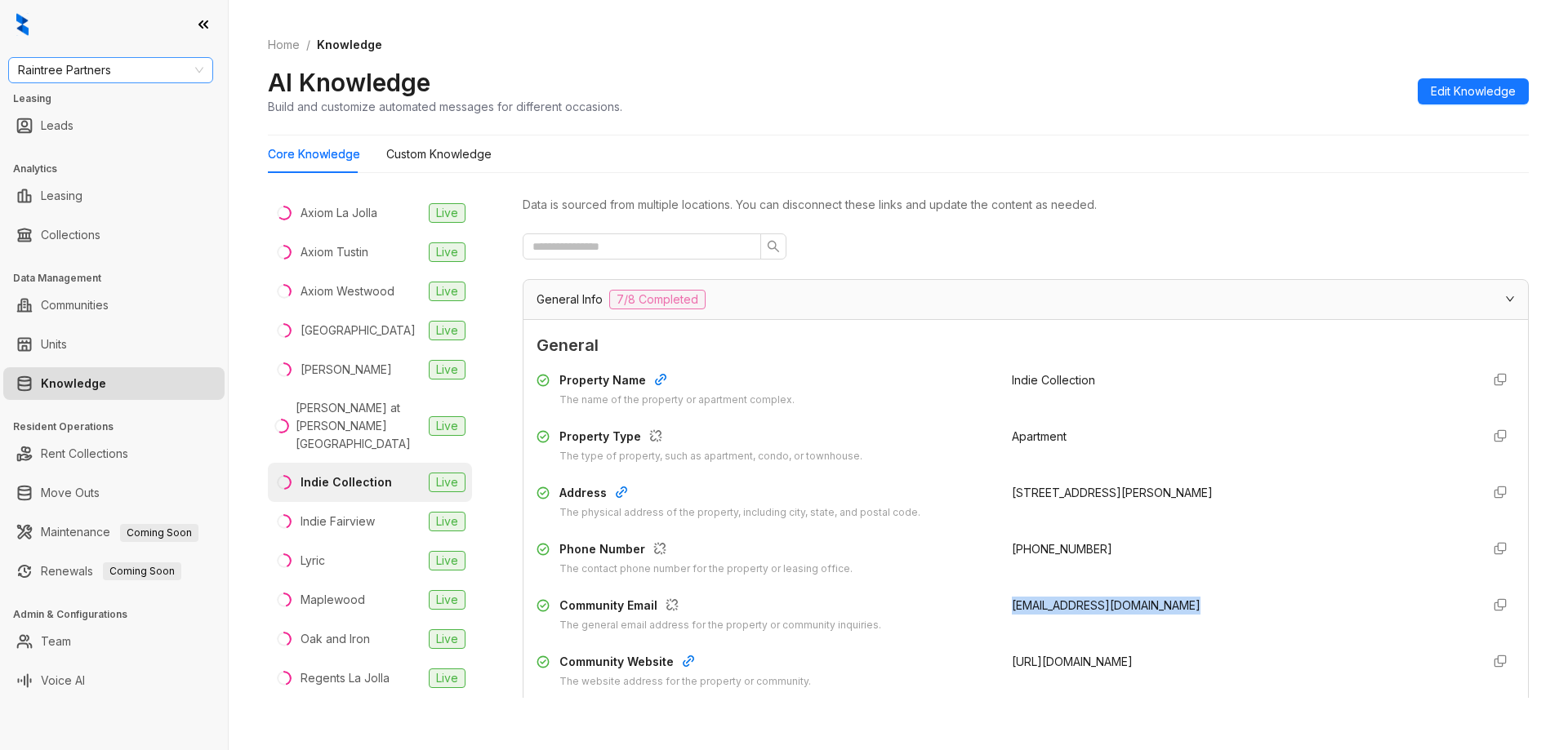
click at [76, 80] on span "Raintree Partners" at bounding box center [110, 70] width 186 height 25
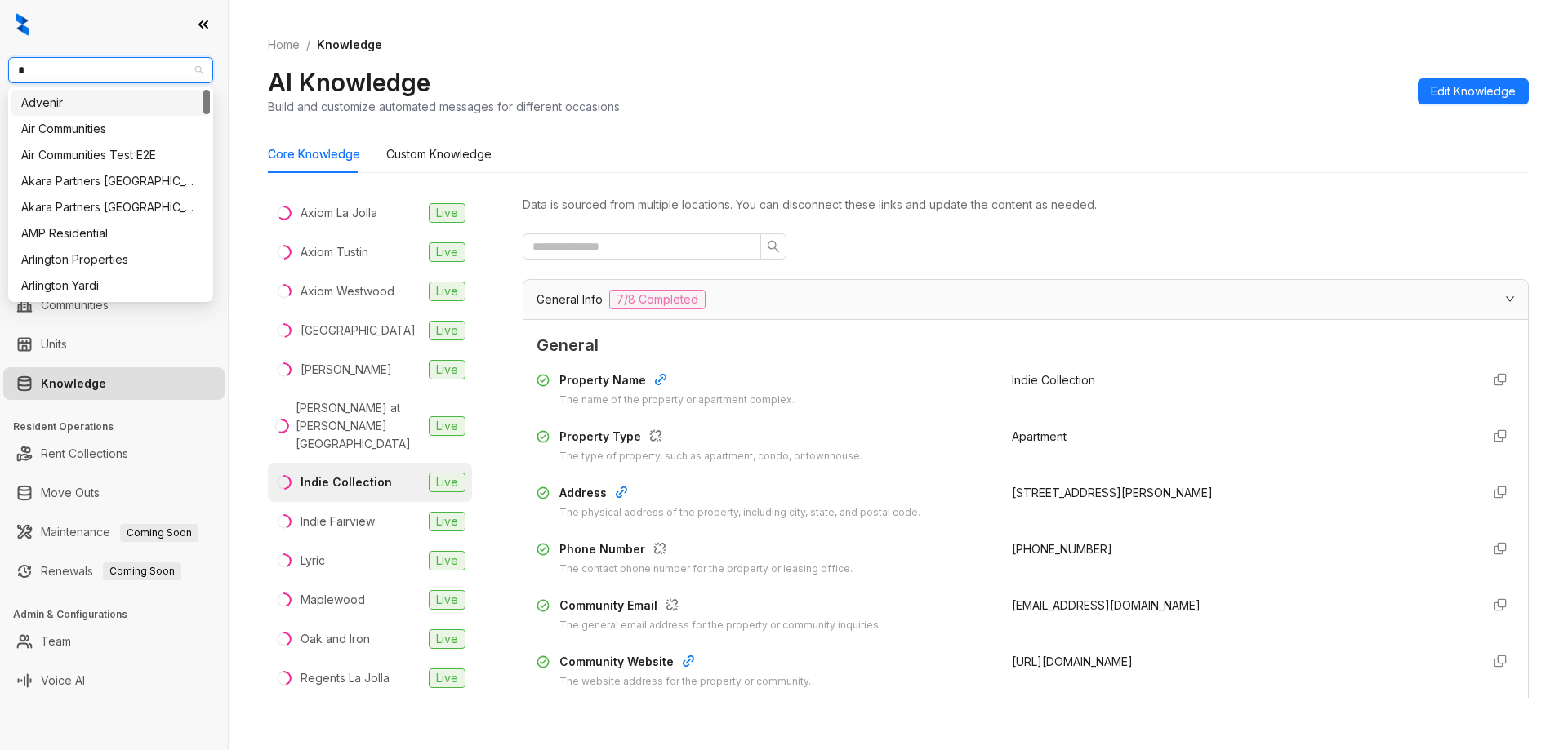
type input "**"
click at [71, 123] on div "RR Living" at bounding box center [110, 128] width 179 height 18
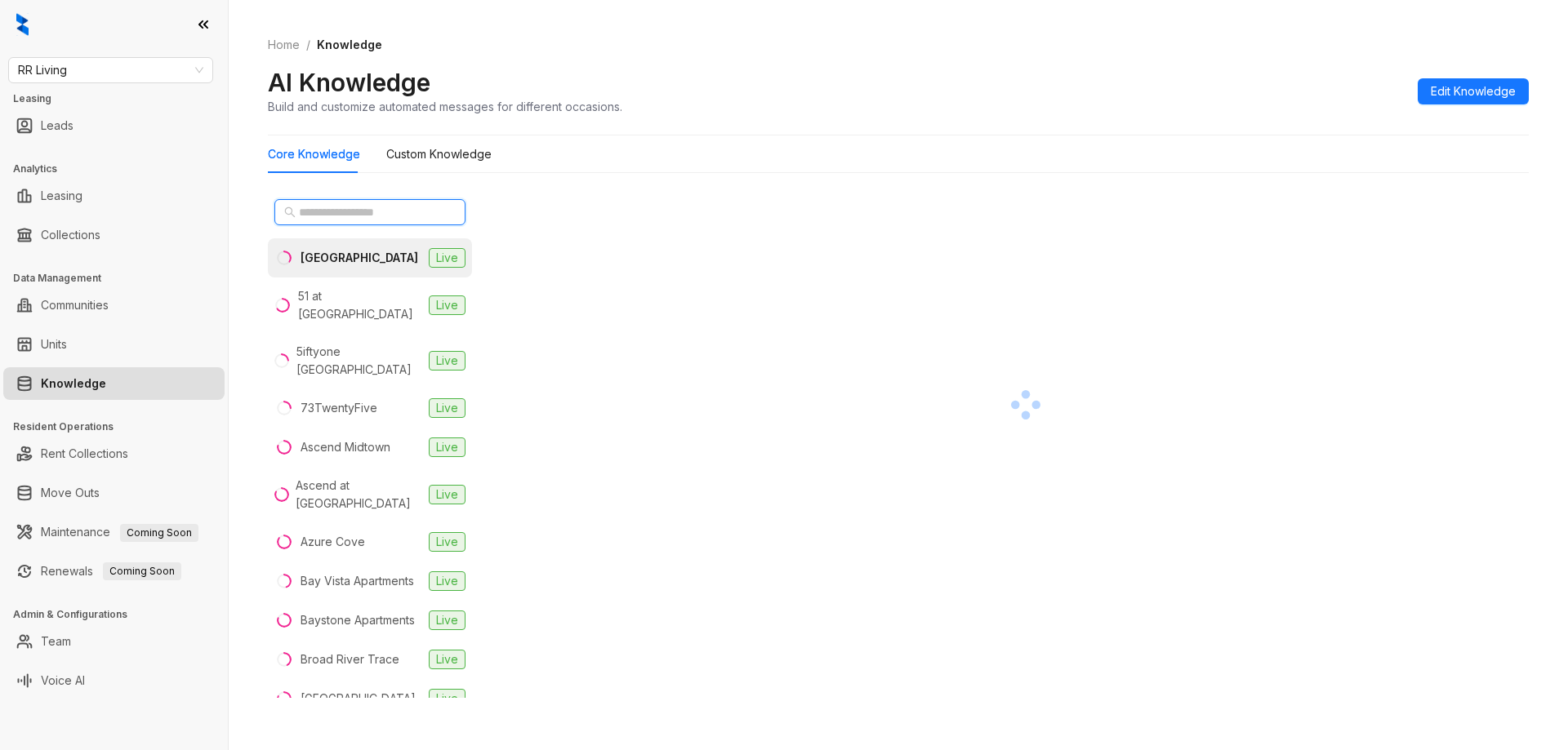
click at [319, 213] on input "text" at bounding box center [370, 212] width 144 height 18
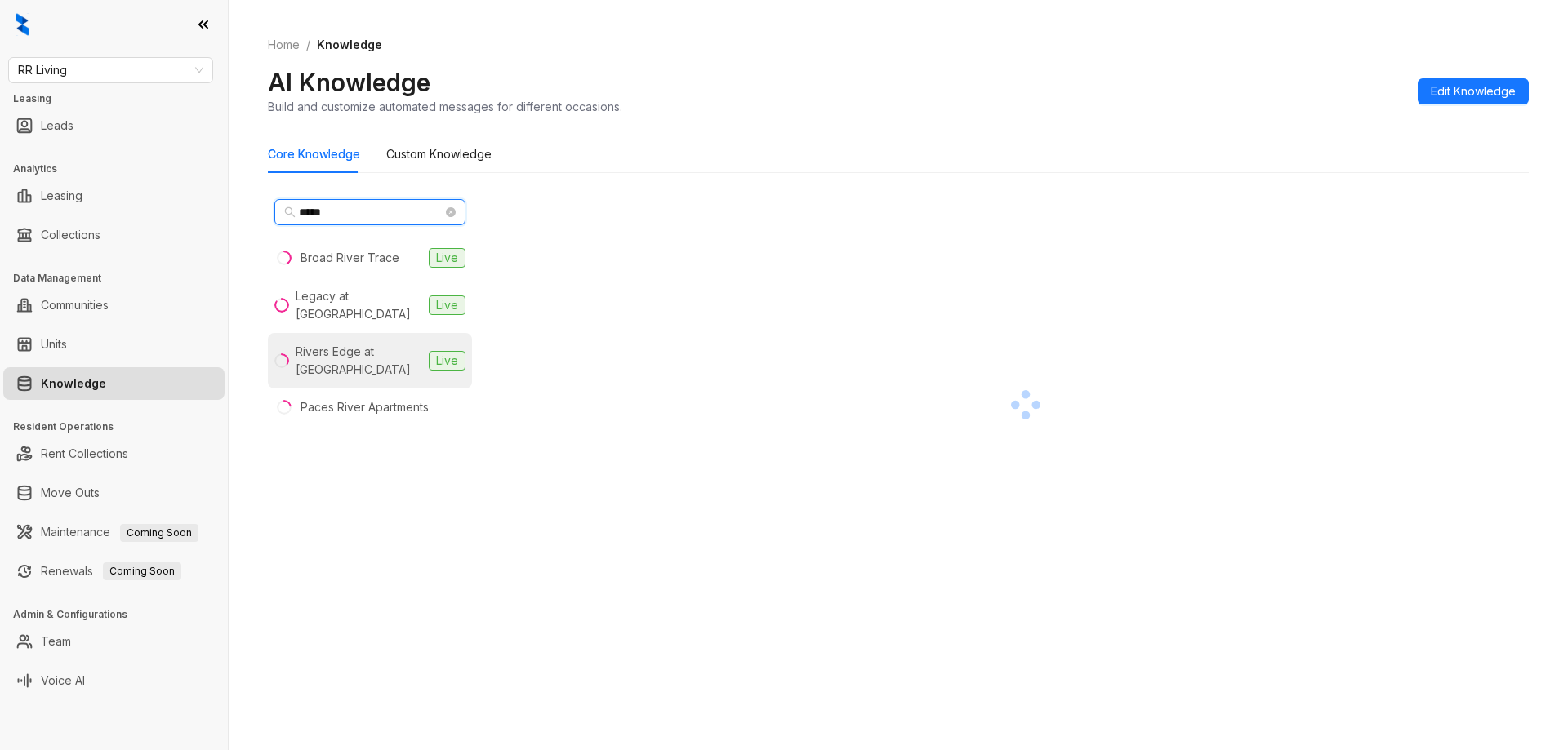
type input "*****"
click at [340, 359] on div "Rivers Edge at [GEOGRAPHIC_DATA]" at bounding box center [359, 361] width 127 height 36
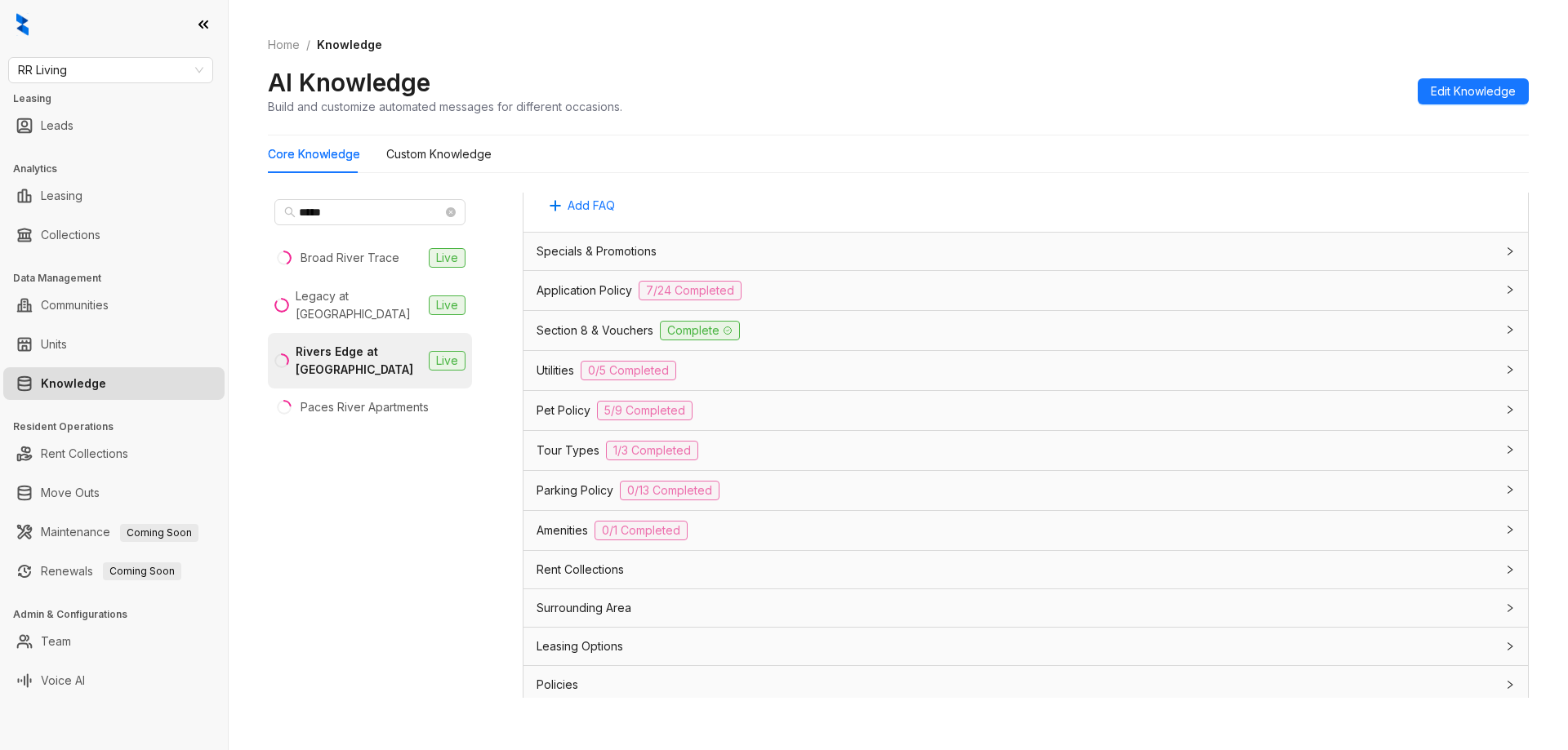
scroll to position [1007, 0]
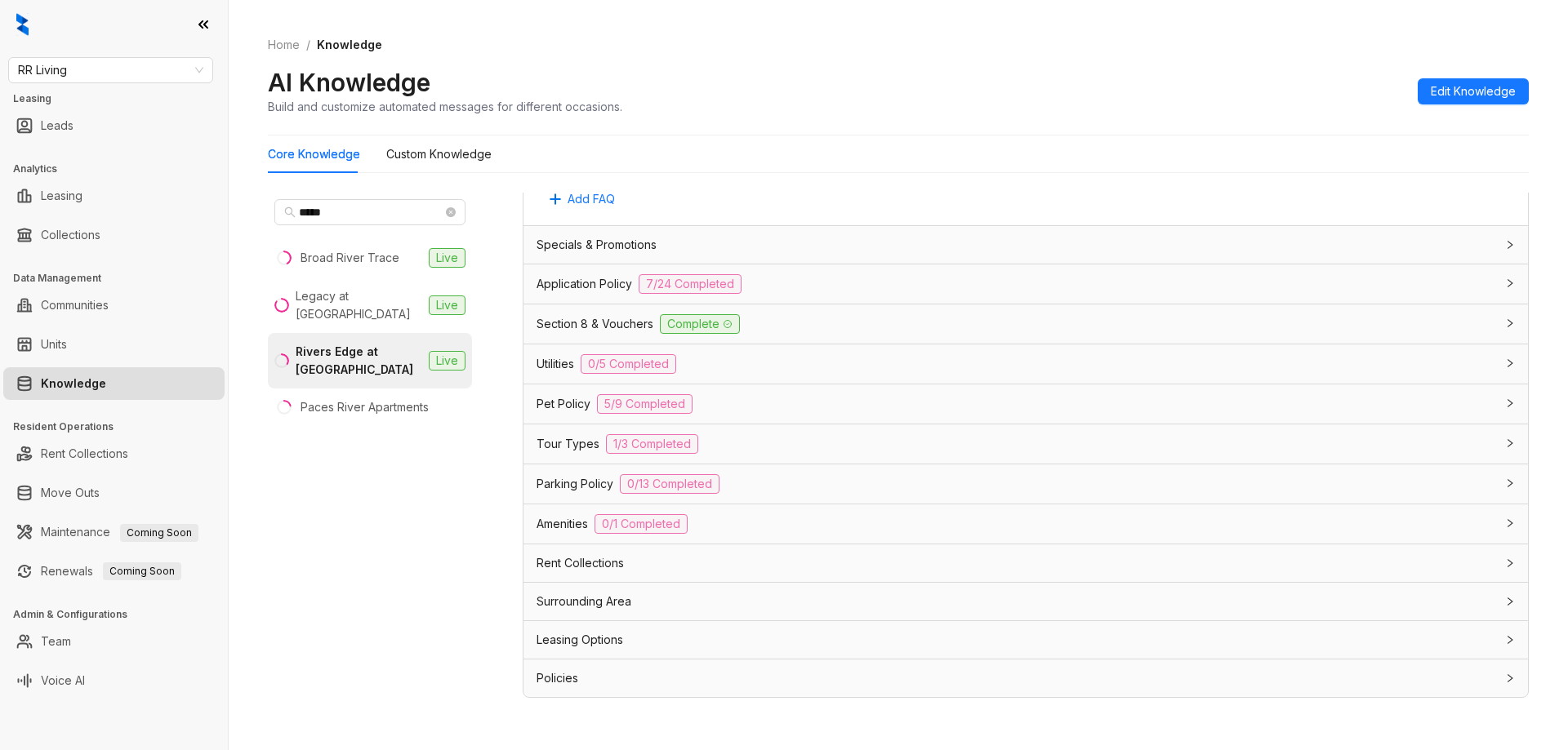
click at [627, 635] on div "Leasing Options" at bounding box center [1015, 640] width 959 height 18
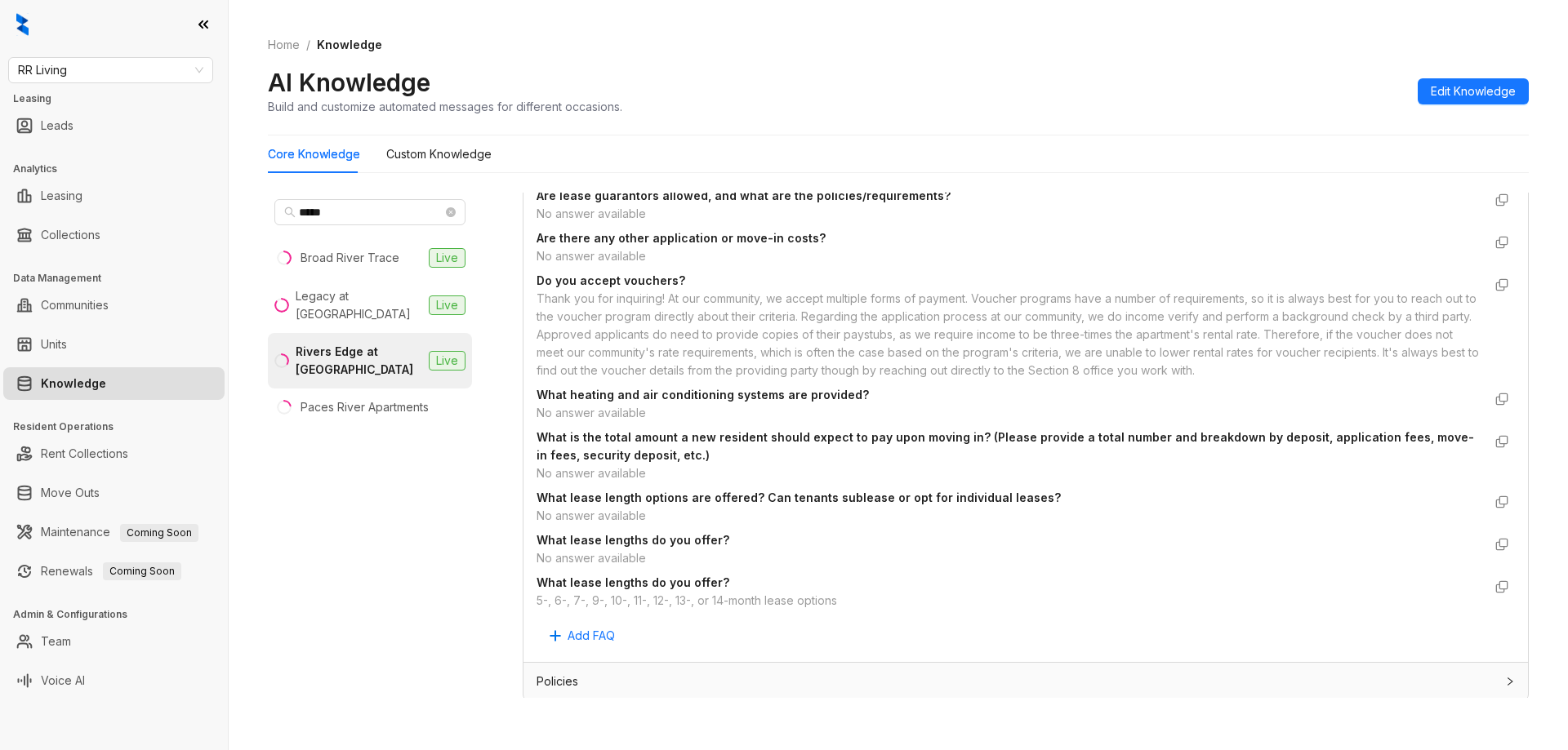
scroll to position [1602, 0]
drag, startPoint x: 862, startPoint y: 596, endPoint x: 531, endPoint y: 601, distance: 331.0
click at [531, 601] on div "Custom Knowledge Additional details related to Leasing Options that isn't inclu…" at bounding box center [1026, 361] width 1004 height 594
copy div "5-, 6-, 7-, 9-, 10-, 11-, 12-, 13-, or 14-month lease options"
